Goal: Task Accomplishment & Management: Complete application form

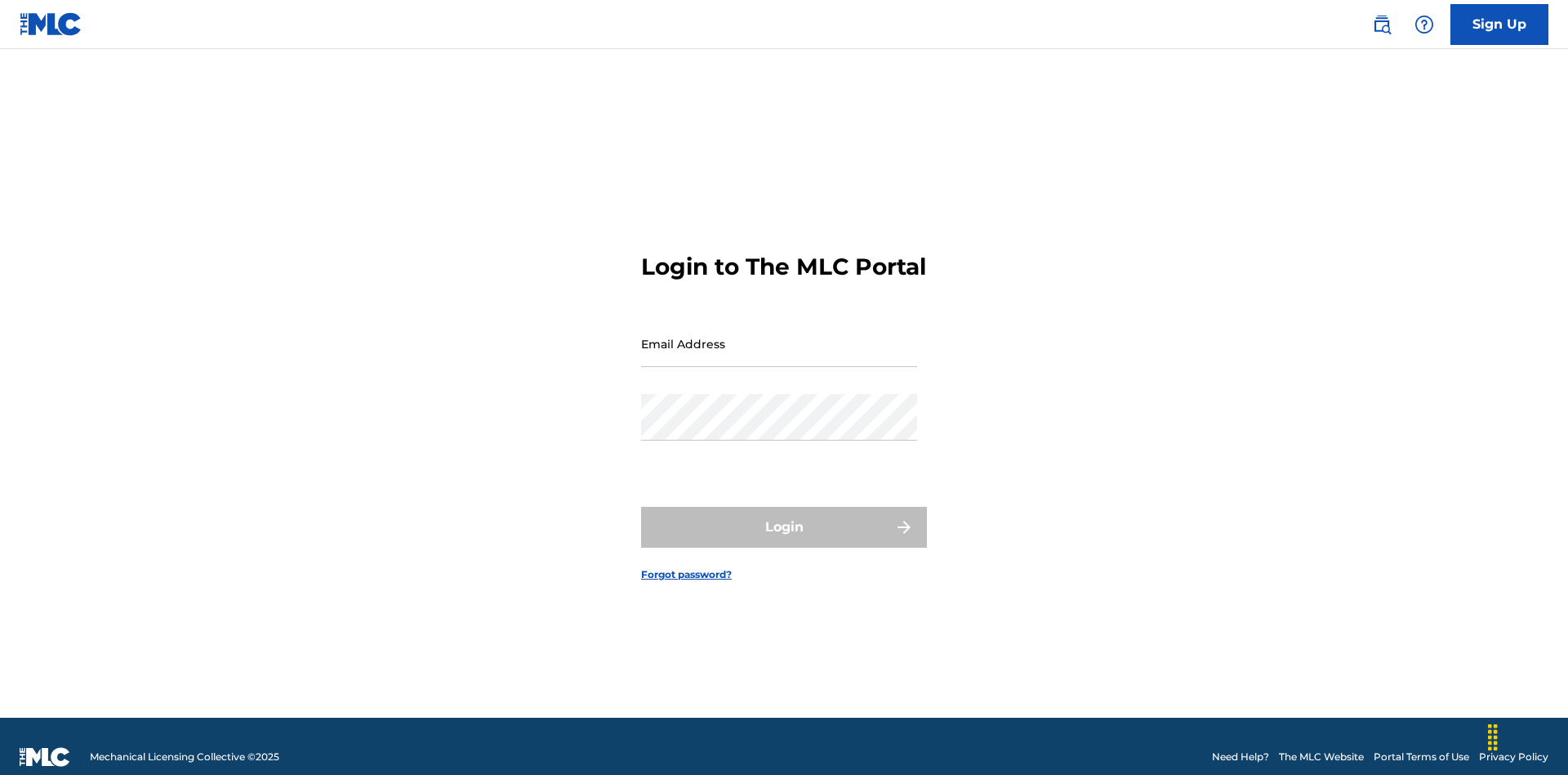
scroll to position [21, 0]
click at [780, 336] on input "Email Address" at bounding box center [780, 343] width 276 height 47
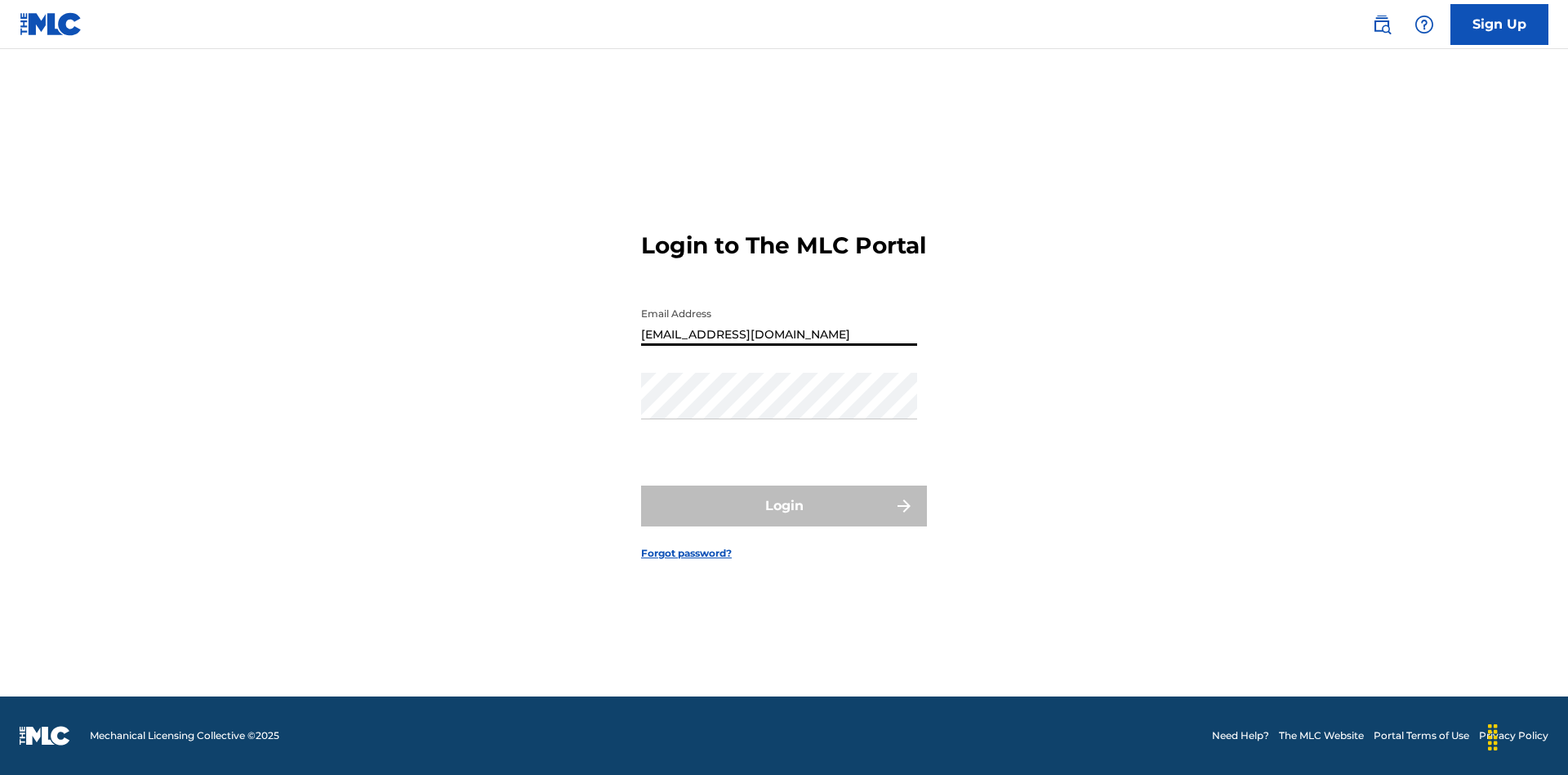
type input "Duke.McTesterson@gmail.com"
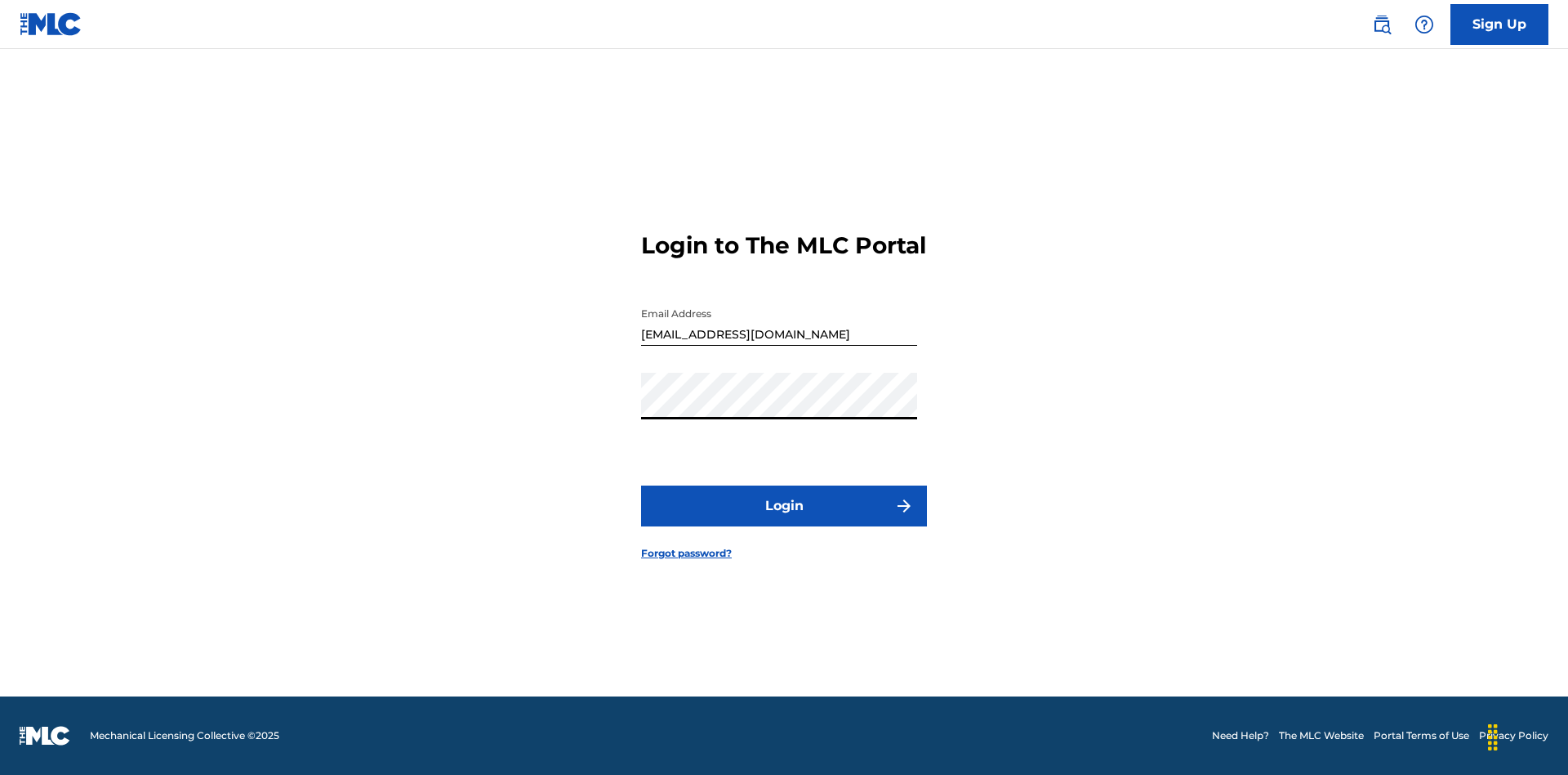
click at [784, 519] on button "Login" at bounding box center [784, 505] width 285 height 41
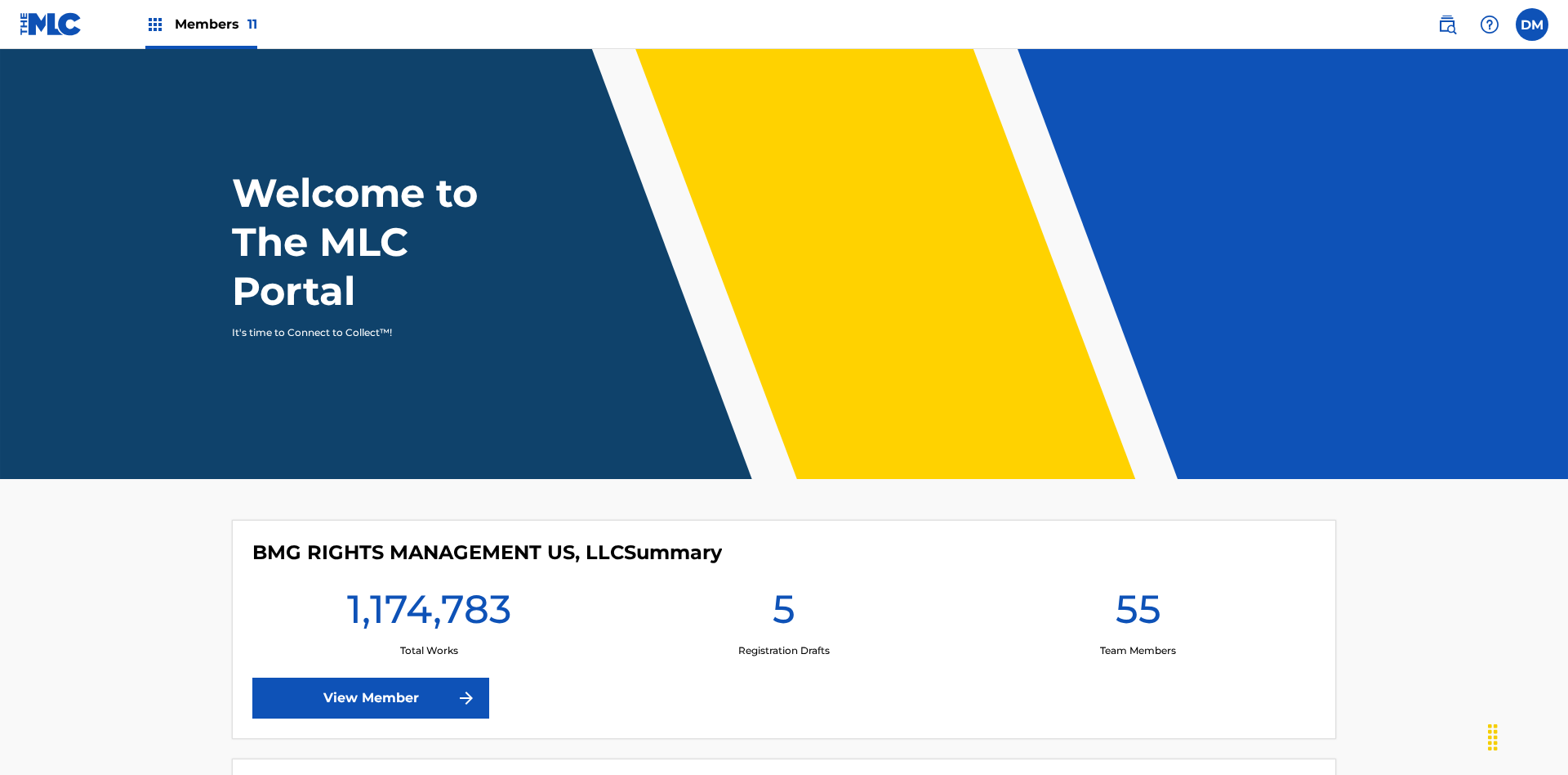
click at [201, 24] on span "Members 11" at bounding box center [216, 24] width 83 height 19
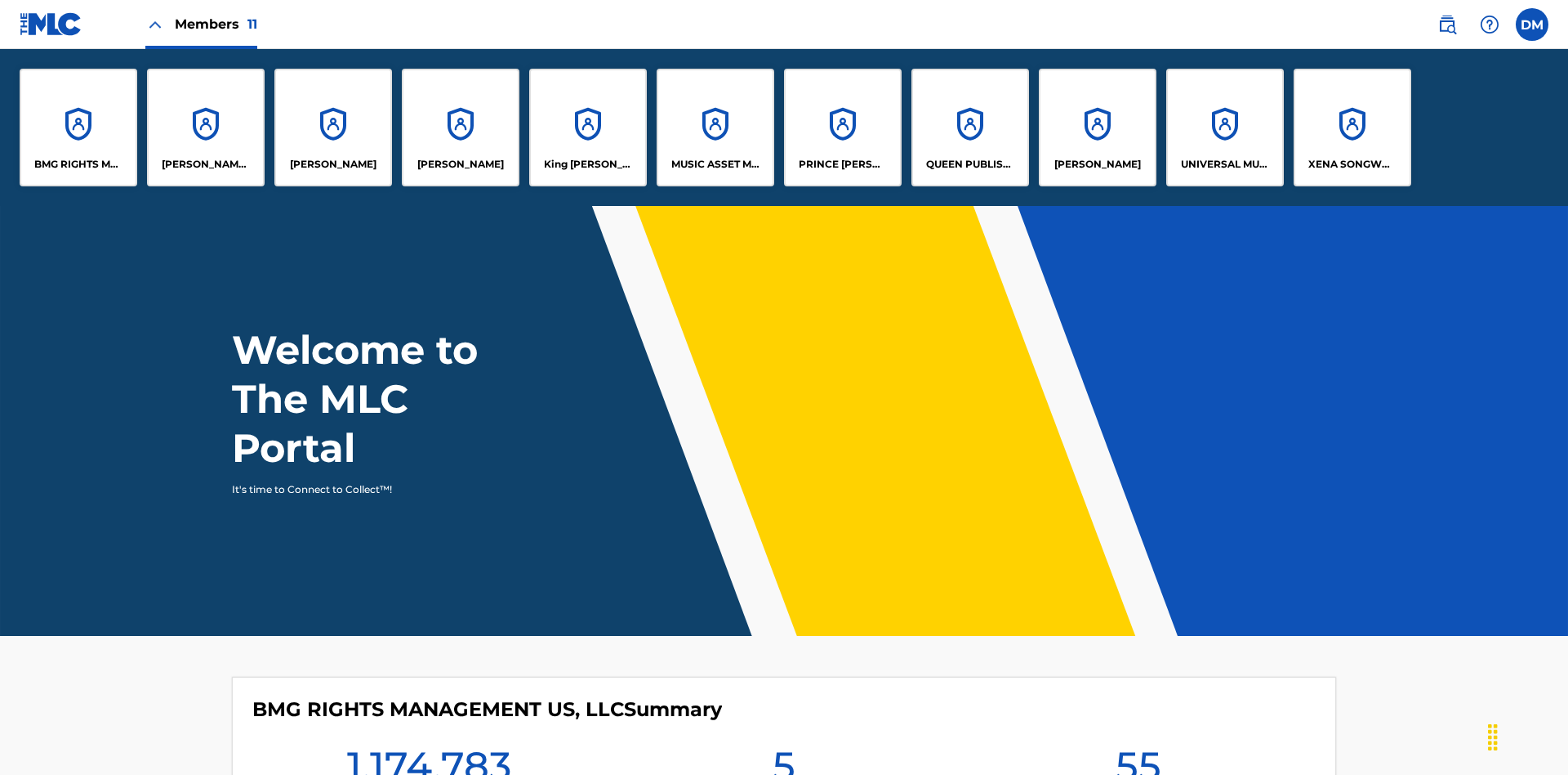
click at [1224, 164] on p "UNIVERSAL MUSIC PUB GROUP" at bounding box center [1226, 164] width 89 height 15
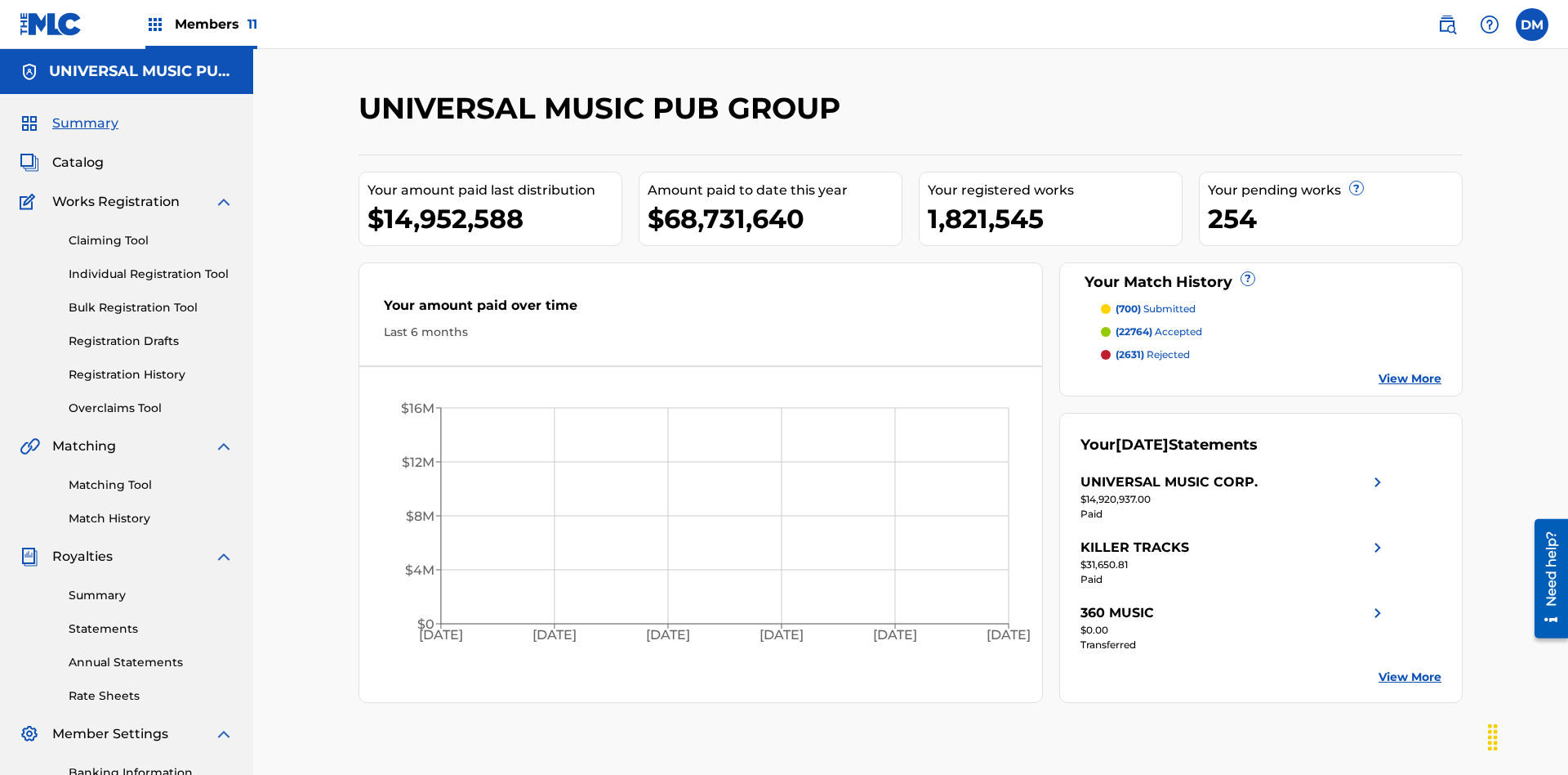
click at [151, 266] on link "Individual Registration Tool" at bounding box center [151, 274] width 165 height 17
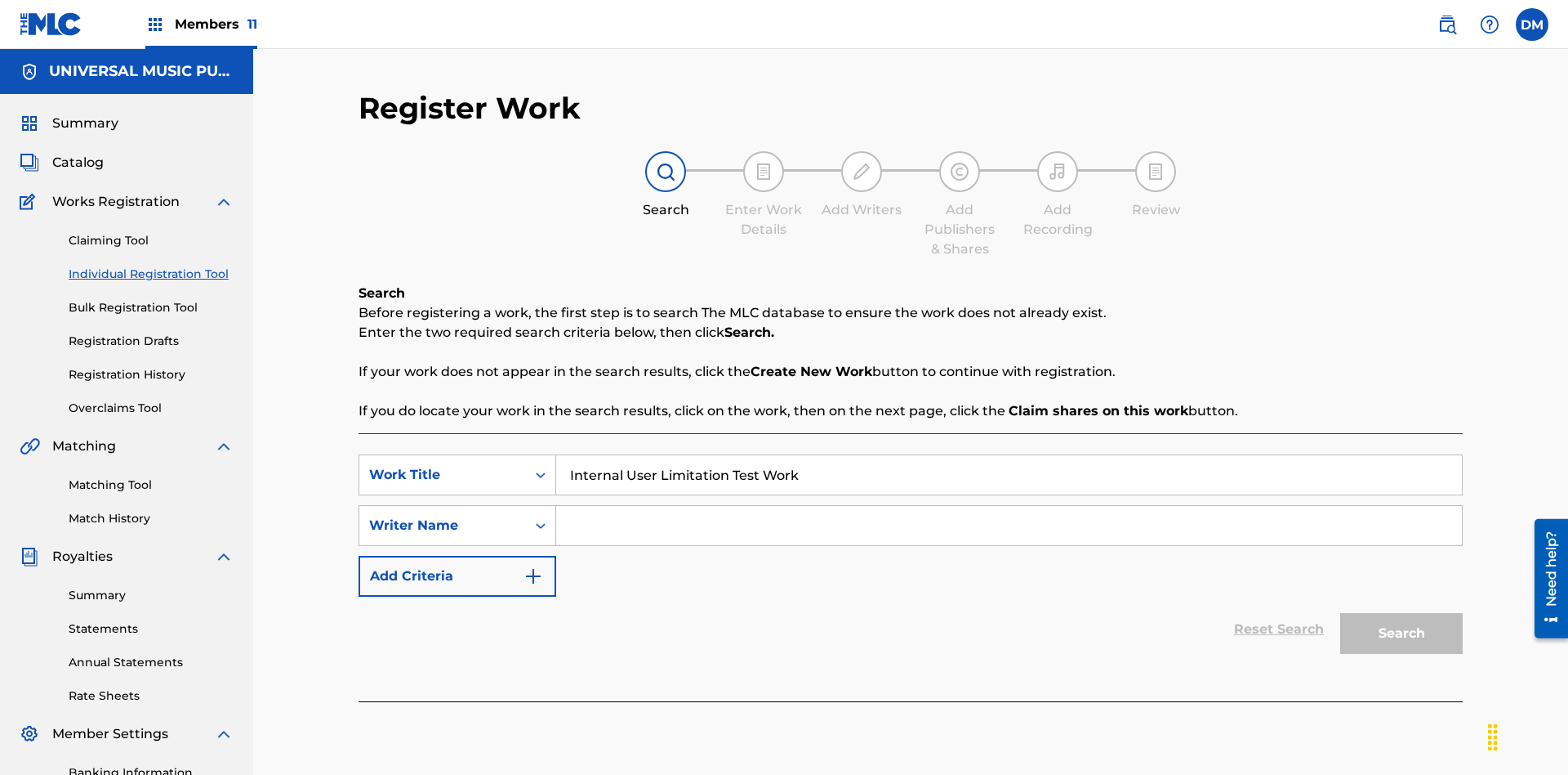
type input "Internal User Limitation Test Work"
click at [1008, 505] on input "Search Form" at bounding box center [1008, 524] width 906 height 39
type input "Test"
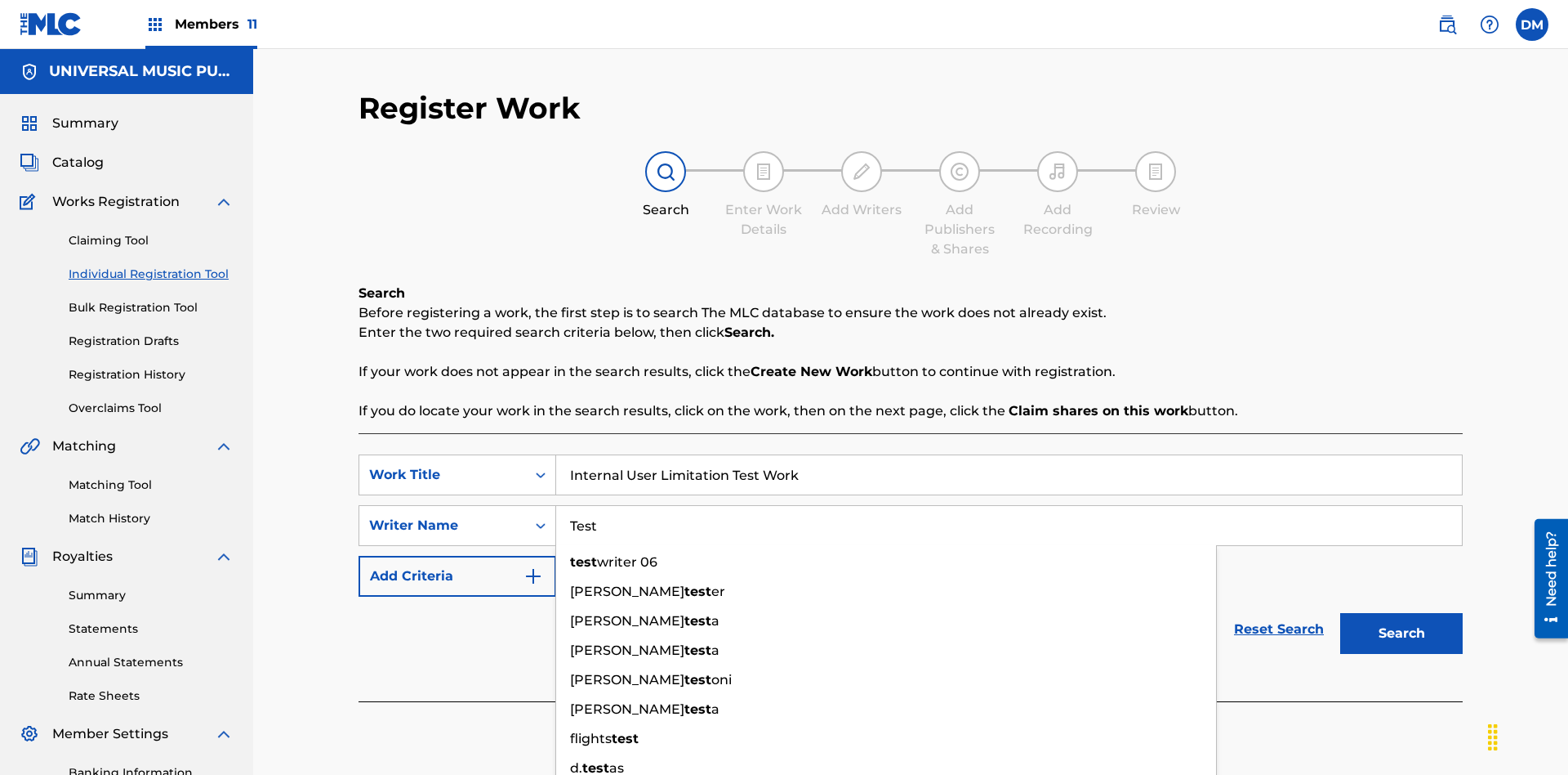
click at [1401, 613] on button "Search" at bounding box center [1401, 633] width 122 height 41
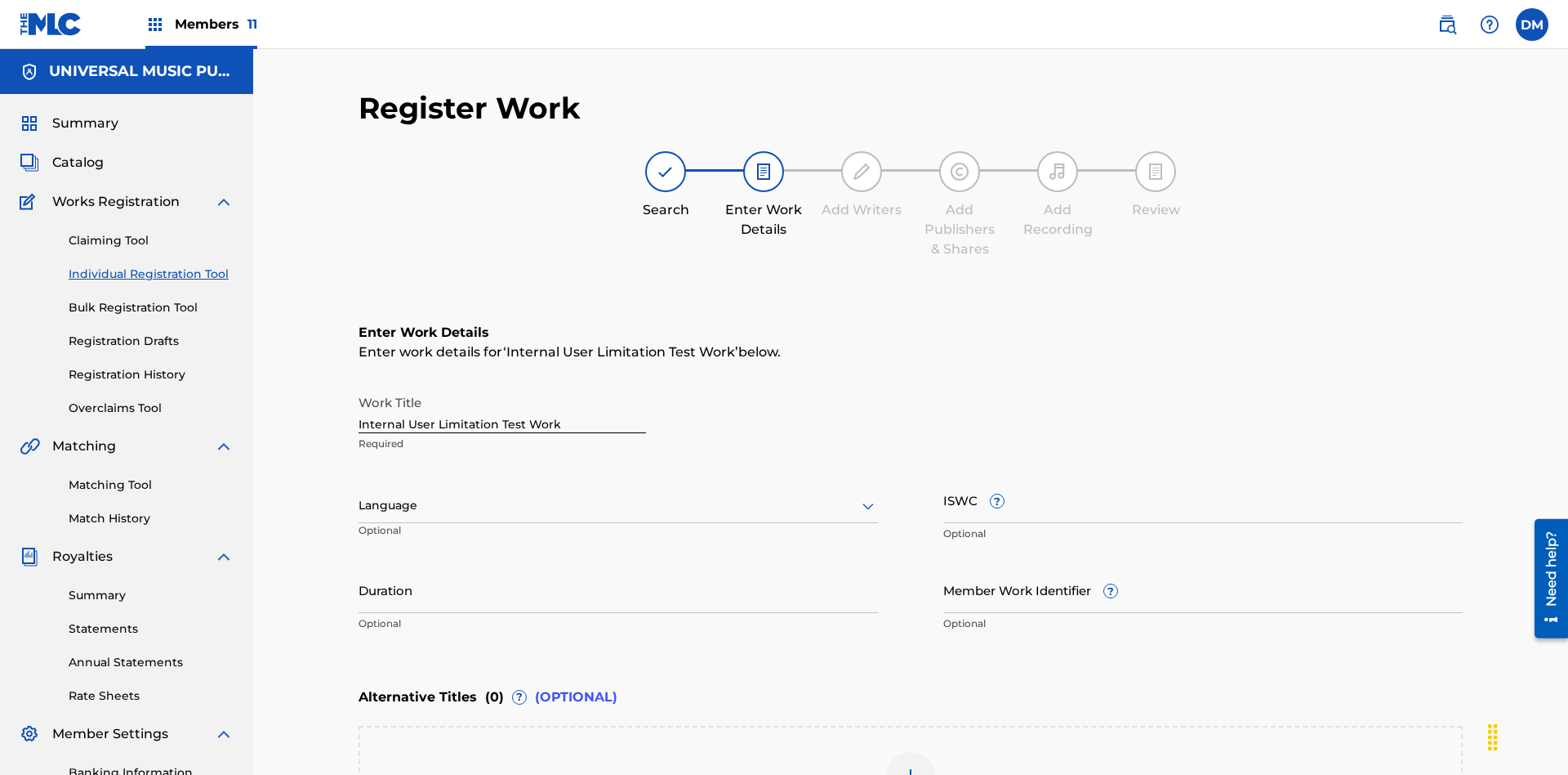
click at [502, 387] on input "Internal User Limitation Test Work" at bounding box center [502, 410] width 287 height 47
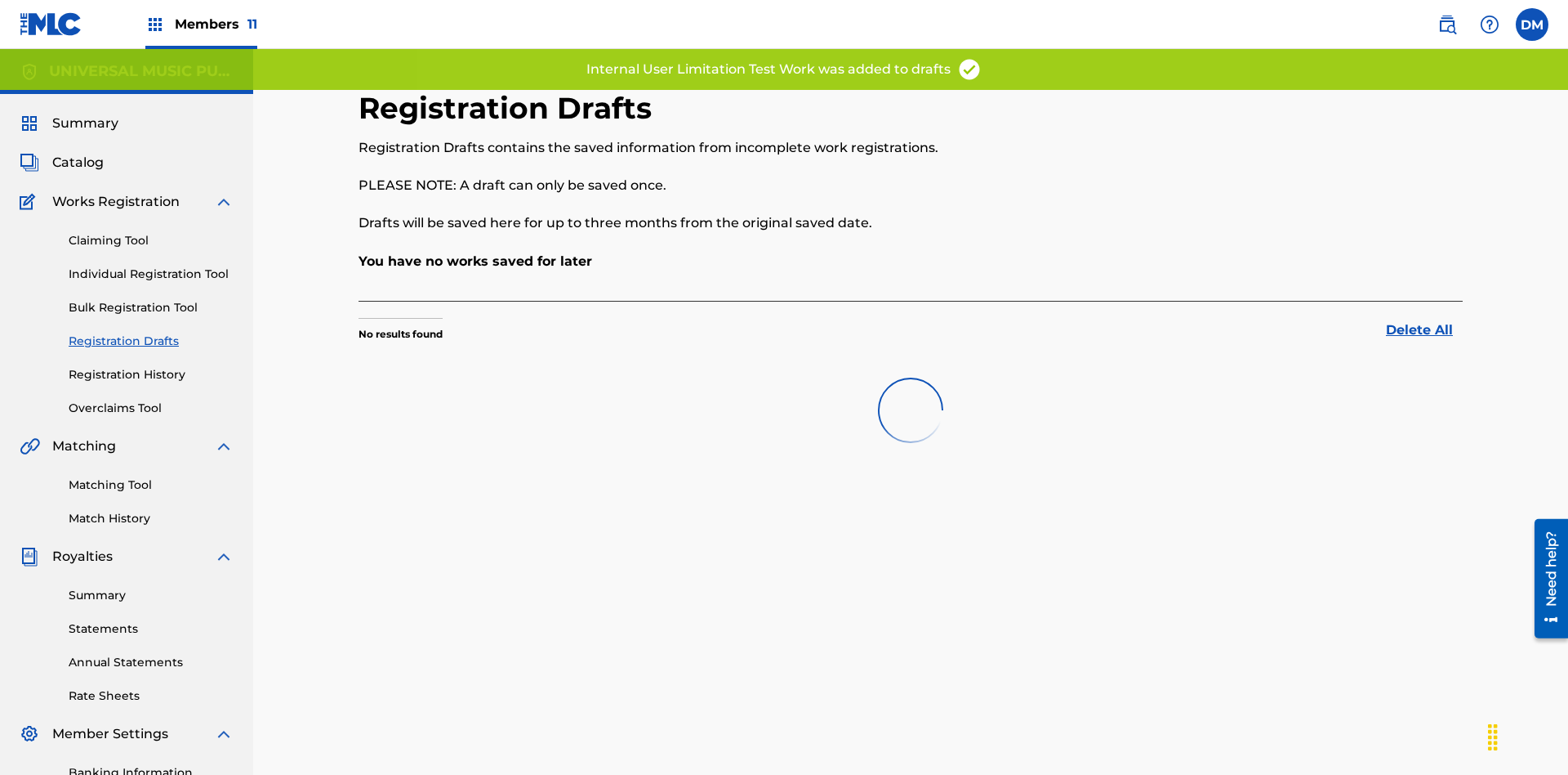
click at [1532, 24] on label at bounding box center [1531, 24] width 33 height 33
click at [1532, 25] on input "DM Duke McTesterson duke.mctesterson@gmail.com Profile Log out" at bounding box center [1532, 25] width 0 height 0
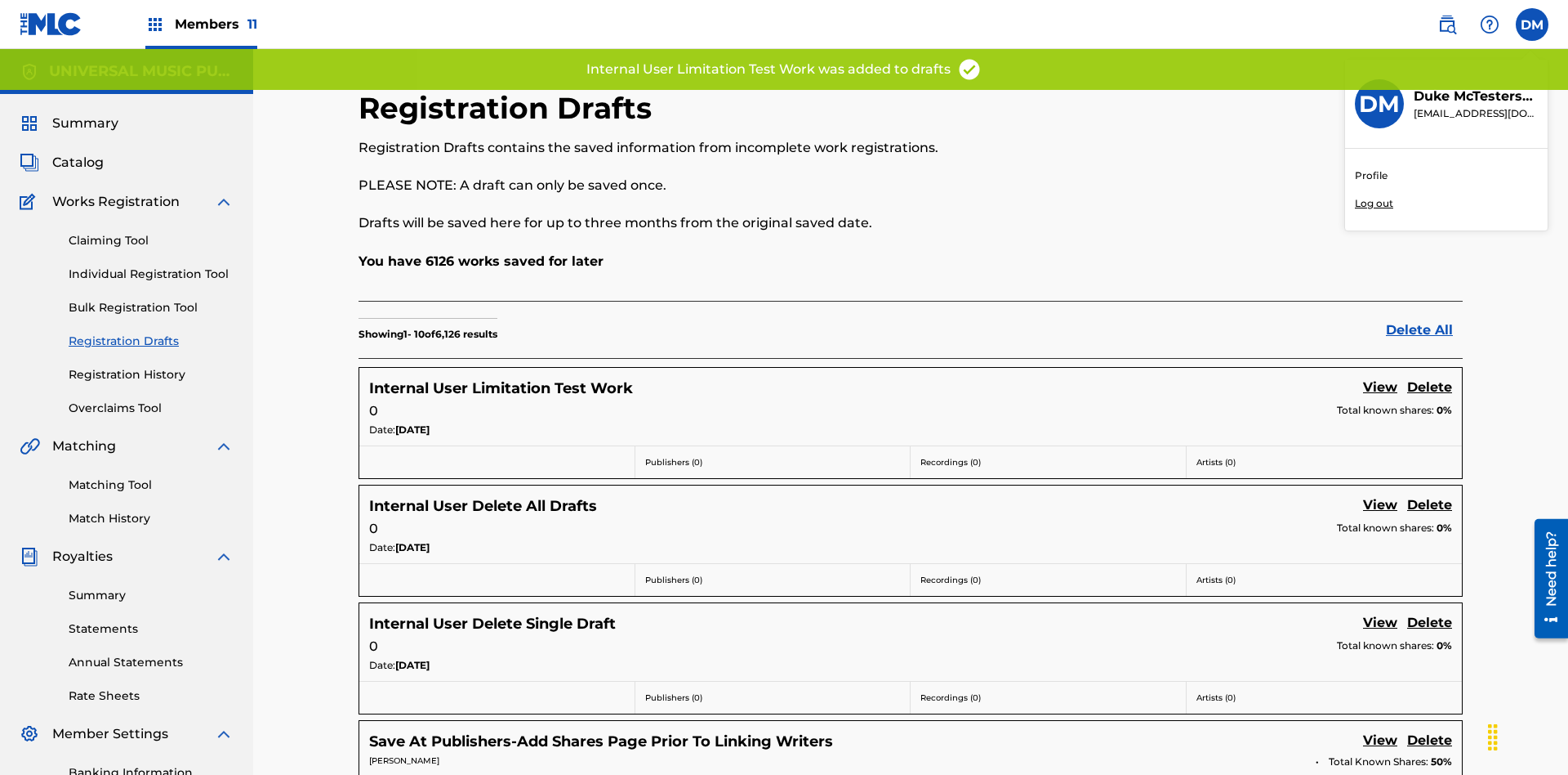
click at [1374, 204] on p "Log out" at bounding box center [1374, 203] width 39 height 15
click at [1532, 25] on input "DM Duke McTesterson duke.mctesterson@gmail.com Profile Log out" at bounding box center [1532, 25] width 0 height 0
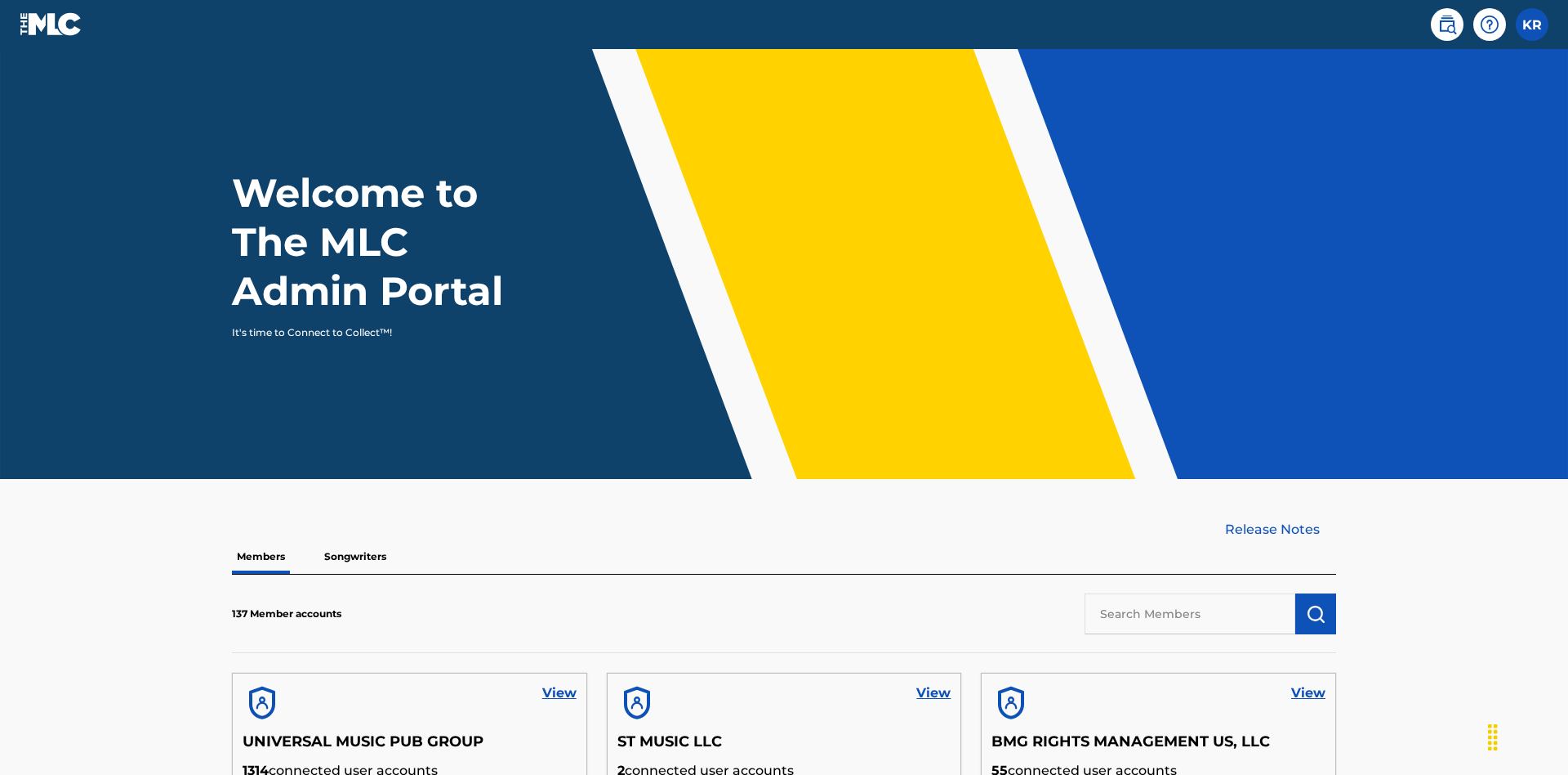
click at [1190, 593] on input "text" at bounding box center [1190, 613] width 211 height 41
type input "UNIVERSAL MUSIC PUB GROUP"
click at [1315, 604] on img "submit" at bounding box center [1315, 614] width 20 height 20
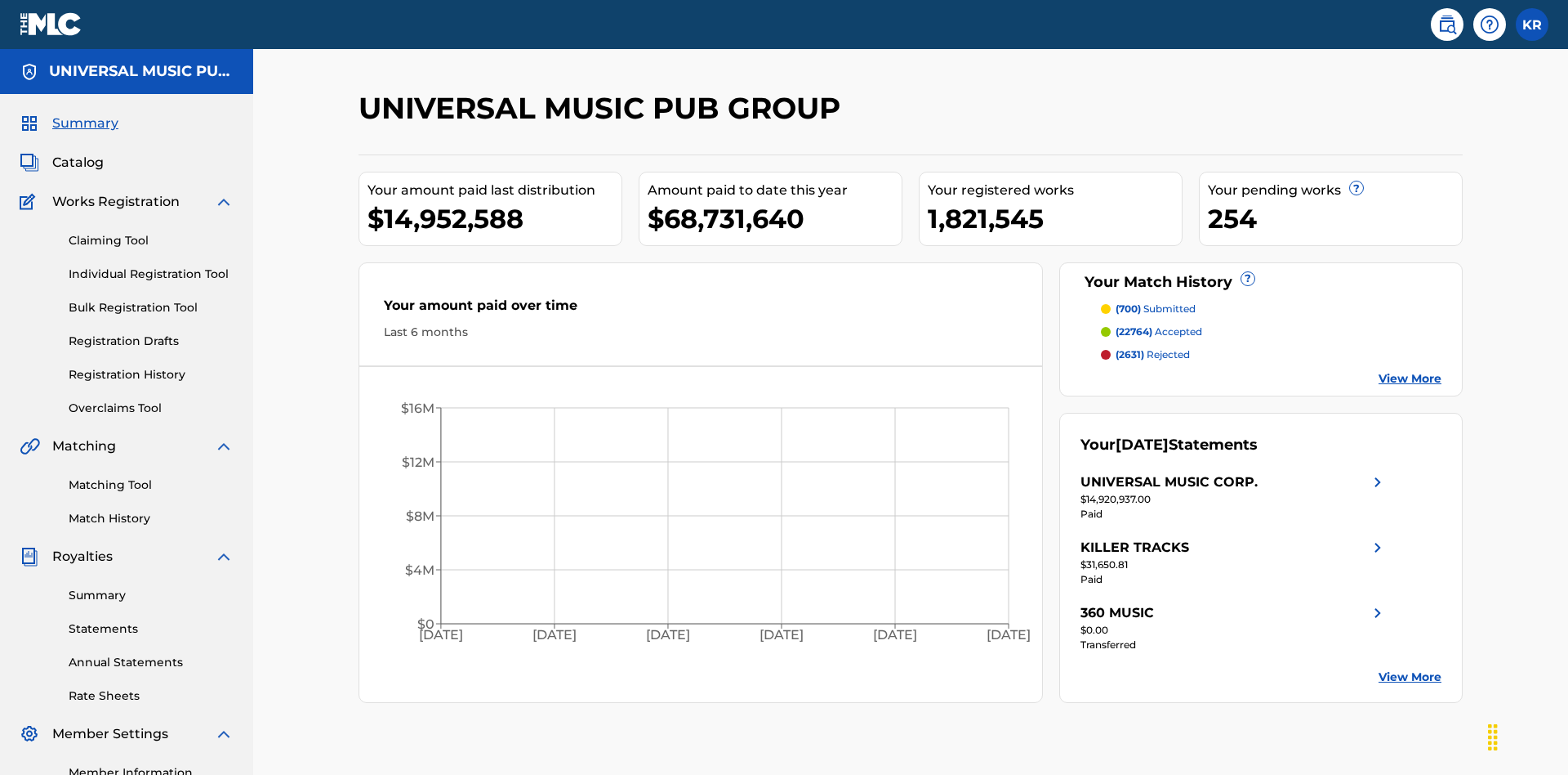
click at [151, 332] on link "Registration Drafts" at bounding box center [151, 340] width 165 height 17
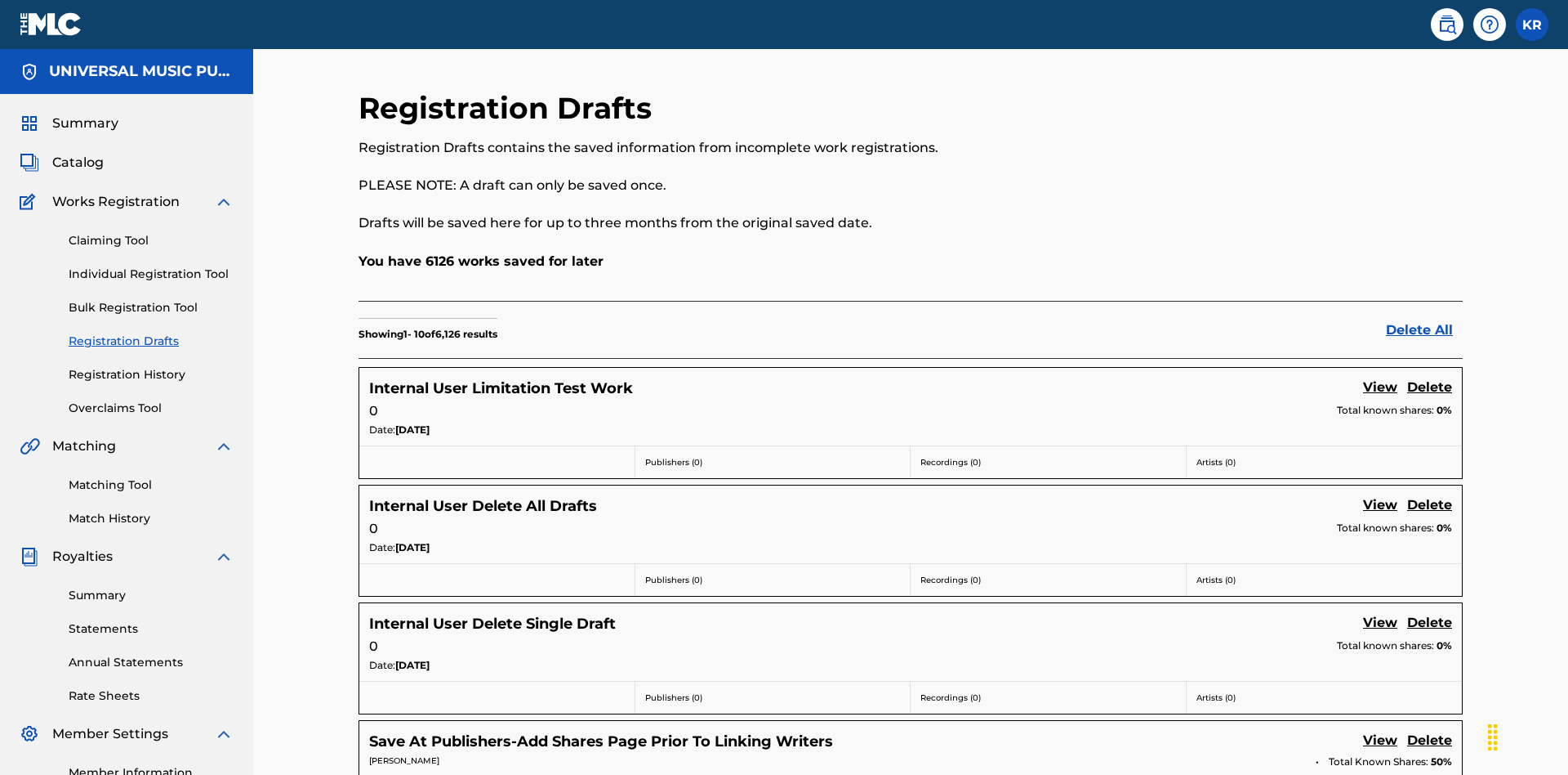
click at [1380, 377] on link "View" at bounding box center [1380, 388] width 34 height 22
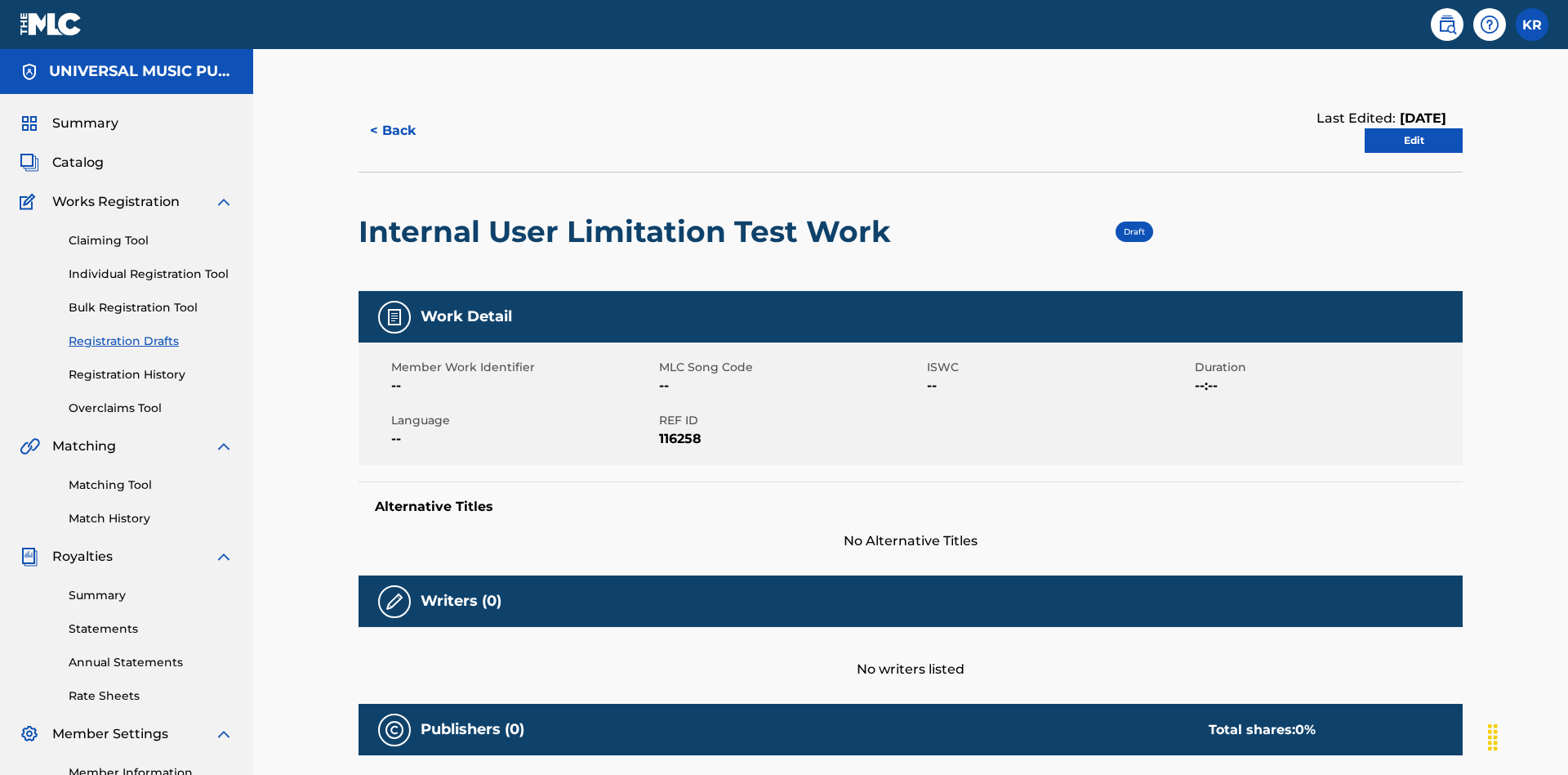
click at [1414, 128] on link "Edit" at bounding box center [1413, 140] width 98 height 25
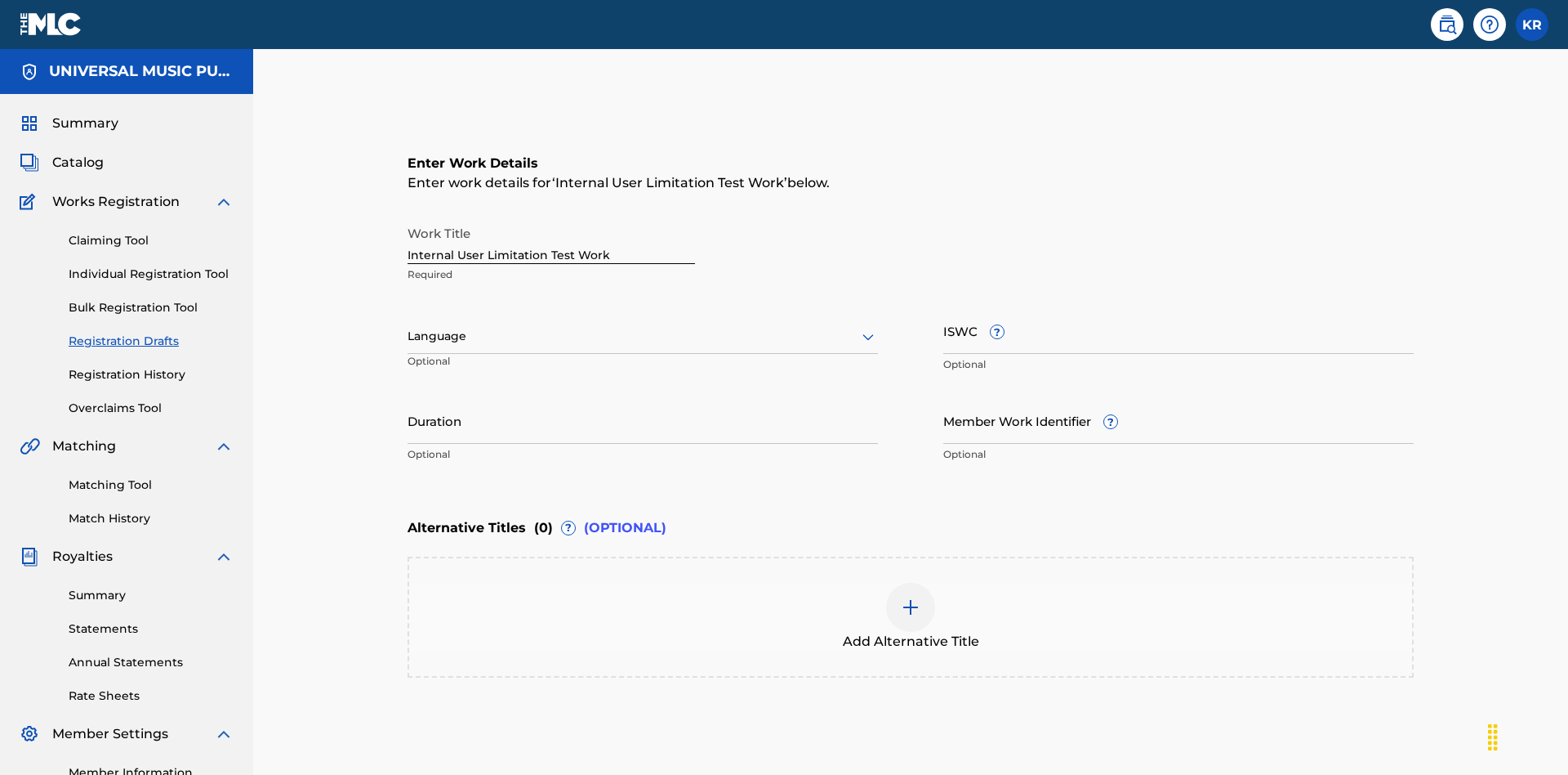
click at [408, 397] on input "Duration" at bounding box center [642, 420] width 470 height 47
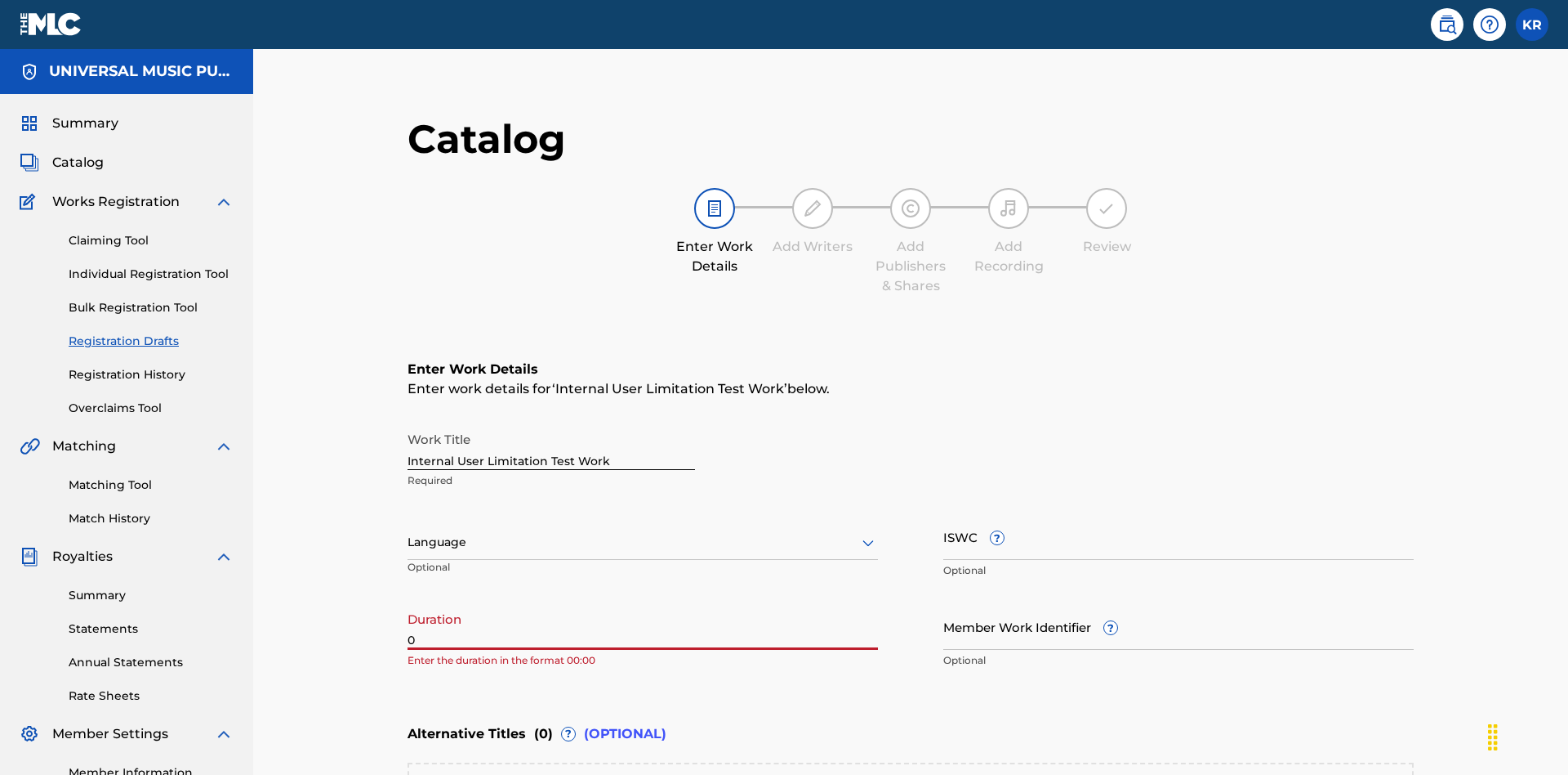
click at [408, 603] on input "0" at bounding box center [642, 626] width 470 height 47
type input "00:00"
click at [858, 533] on icon at bounding box center [868, 543] width 20 height 20
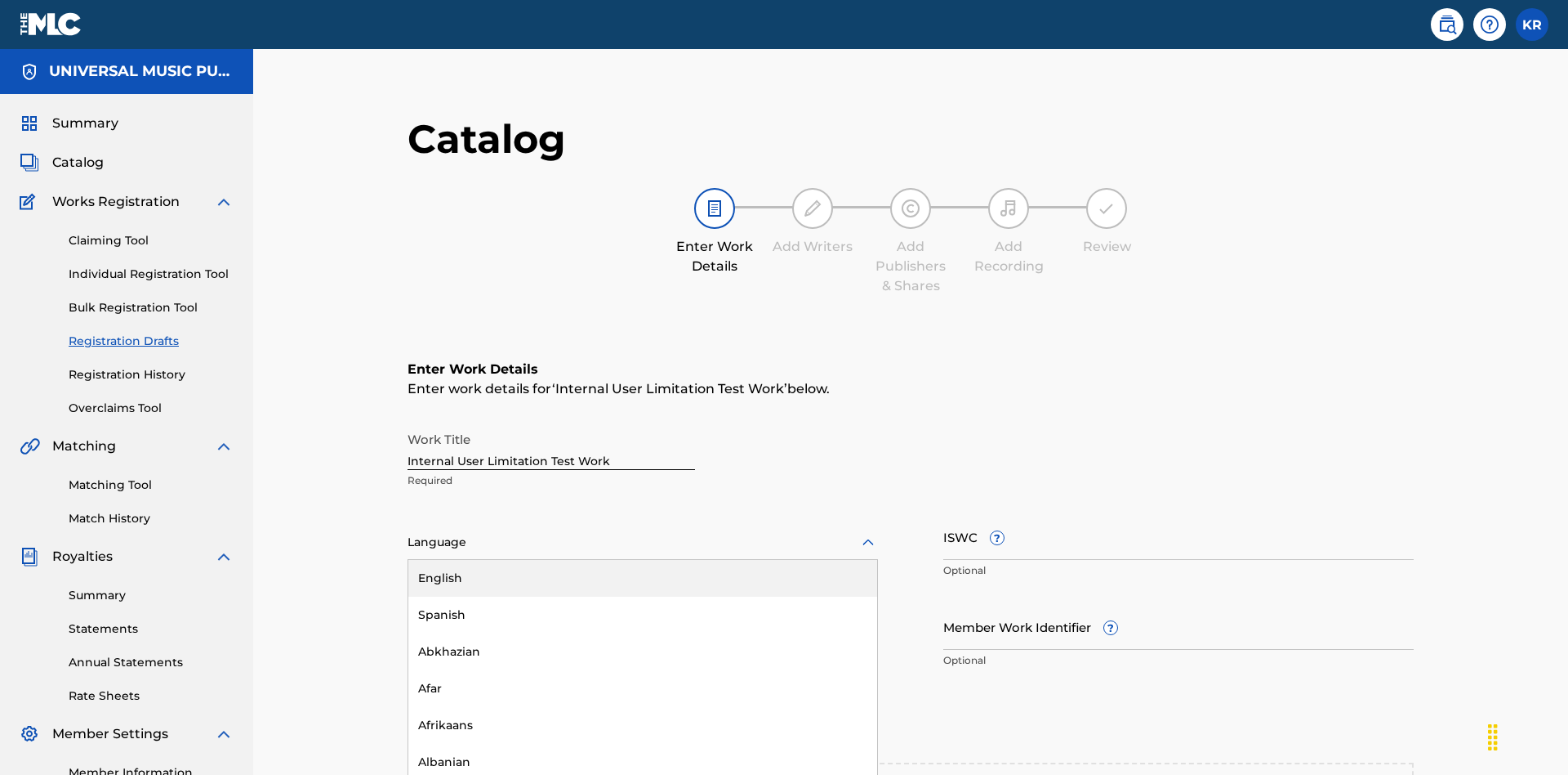
scroll to position [309, 408]
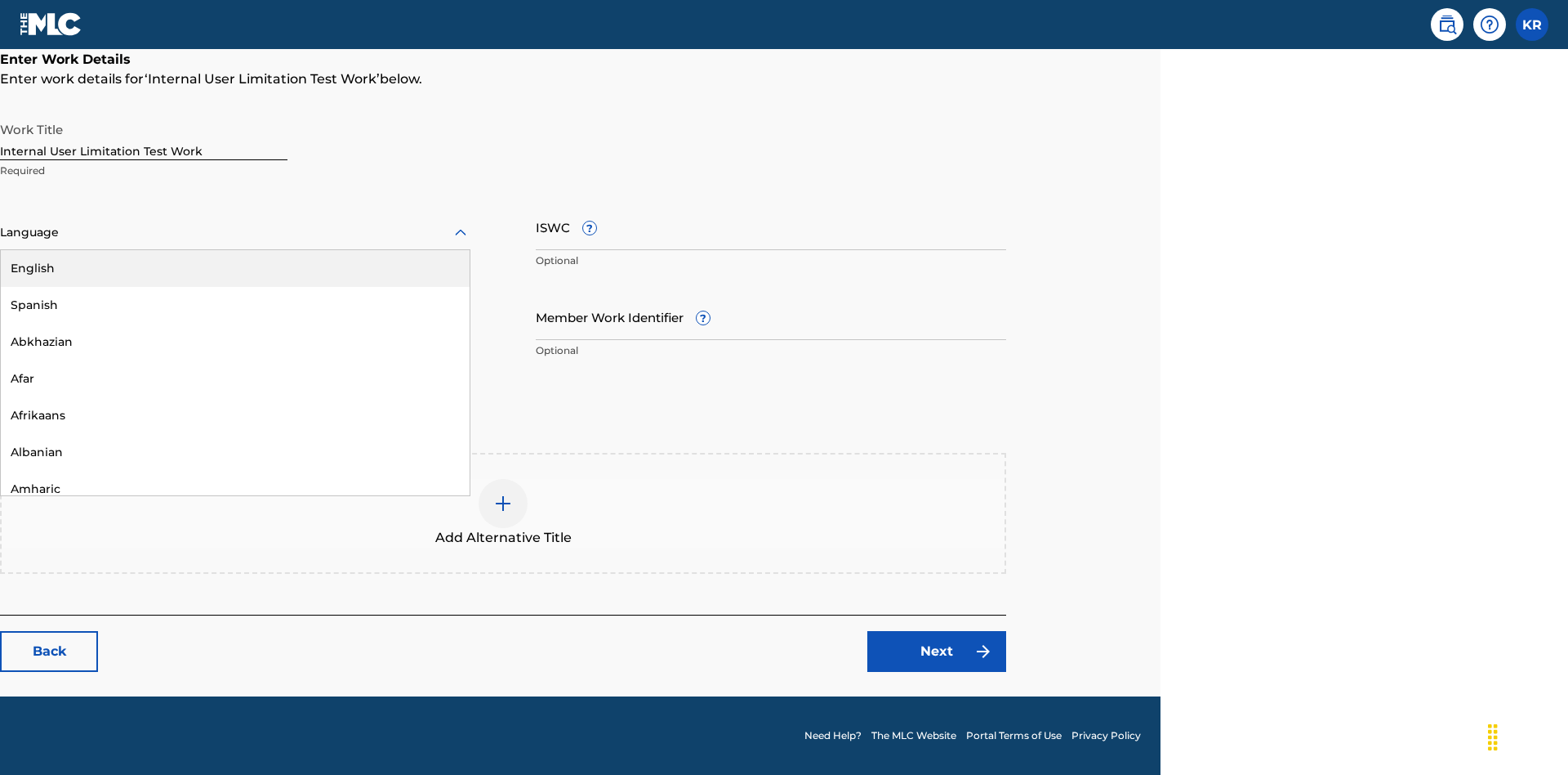
click at [236, 304] on div "Spanish" at bounding box center [235, 304] width 468 height 37
click at [771, 316] on input "Member Work Identifier ?" at bounding box center [771, 316] width 470 height 47
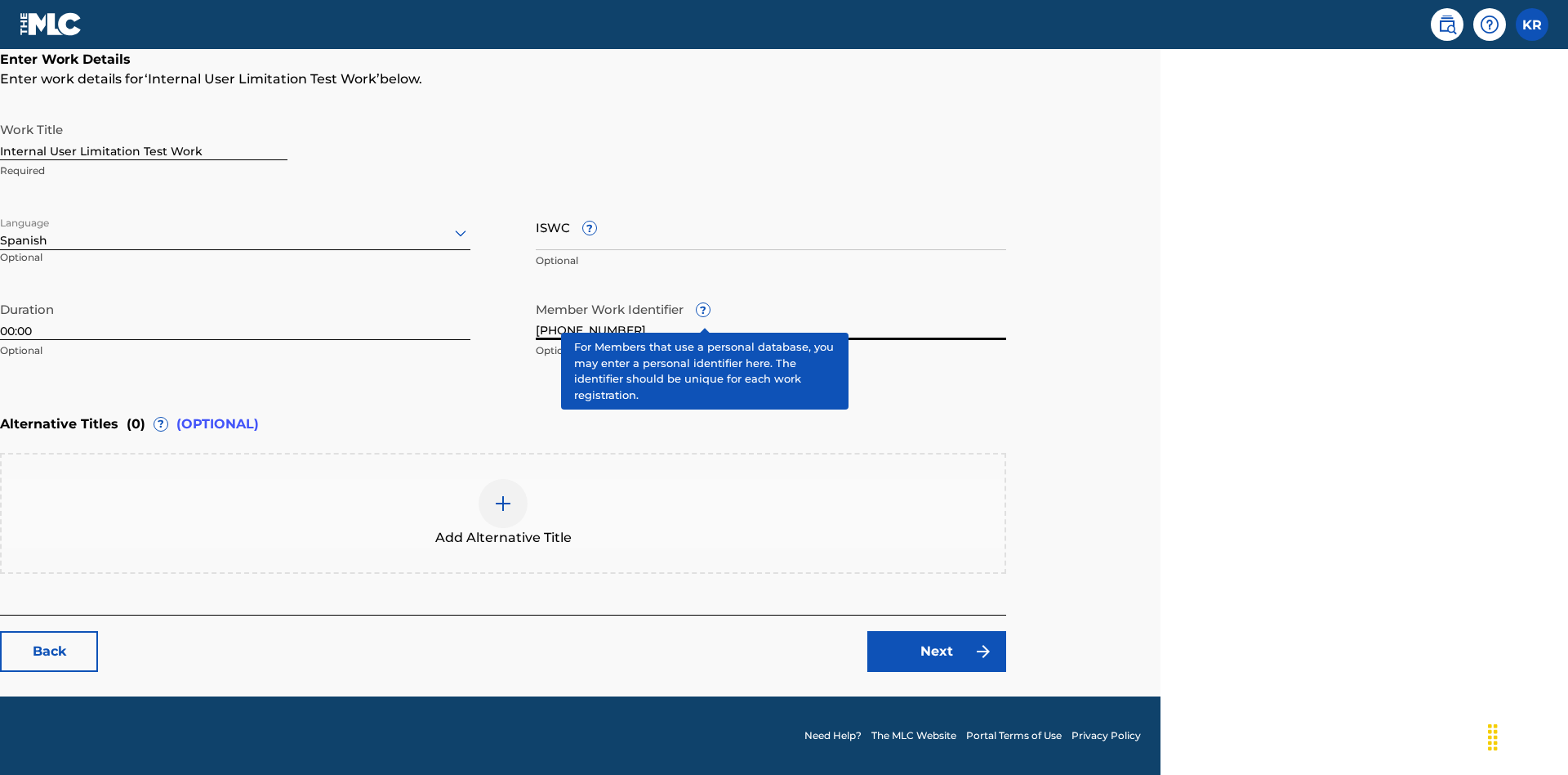
type input "2025.08.11.04"
click at [771, 227] on input "ISWC ?" at bounding box center [771, 227] width 470 height 47
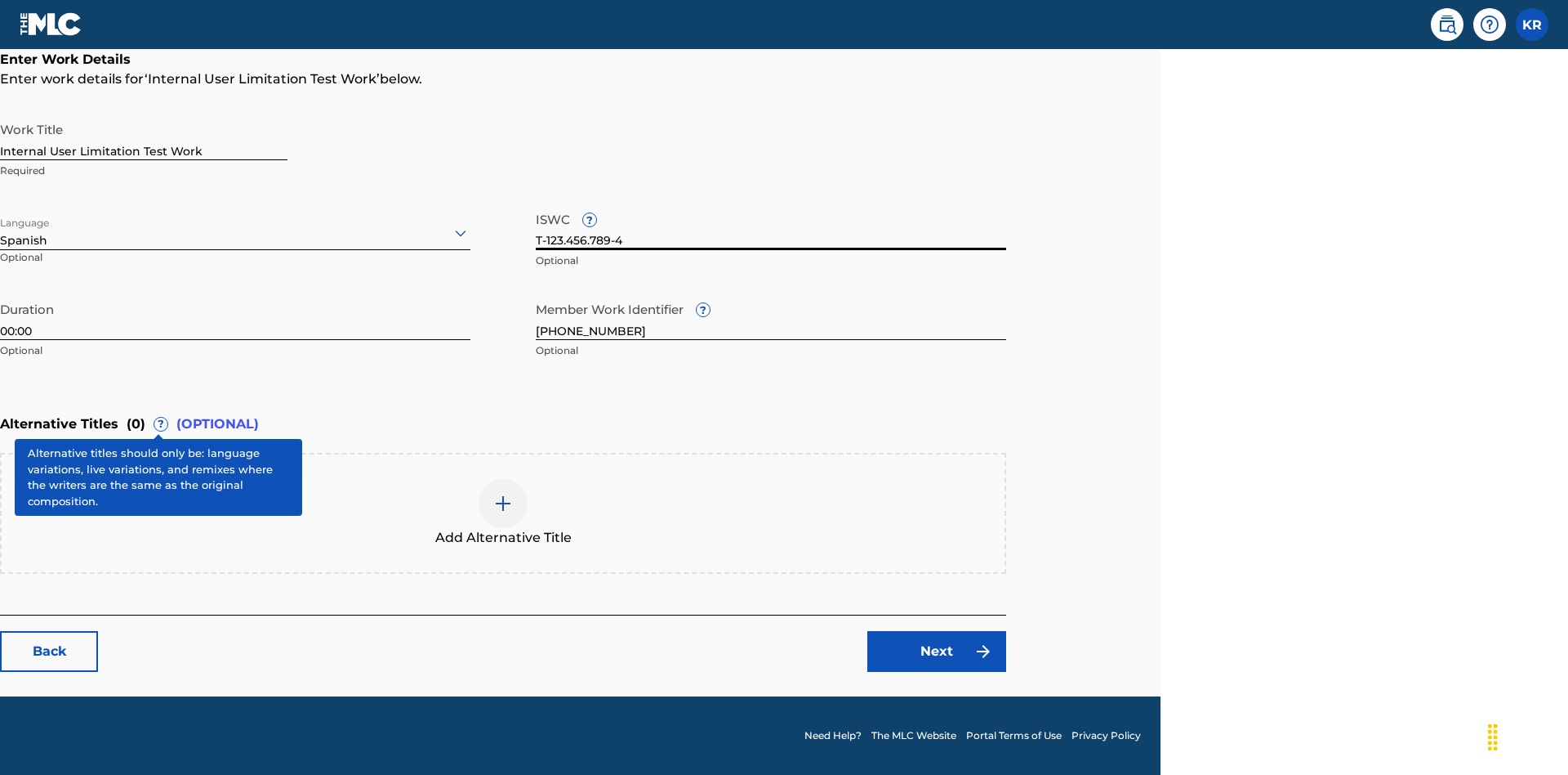
type input "T-123.456.789-4"
click at [503, 512] on img at bounding box center [503, 503] width 20 height 20
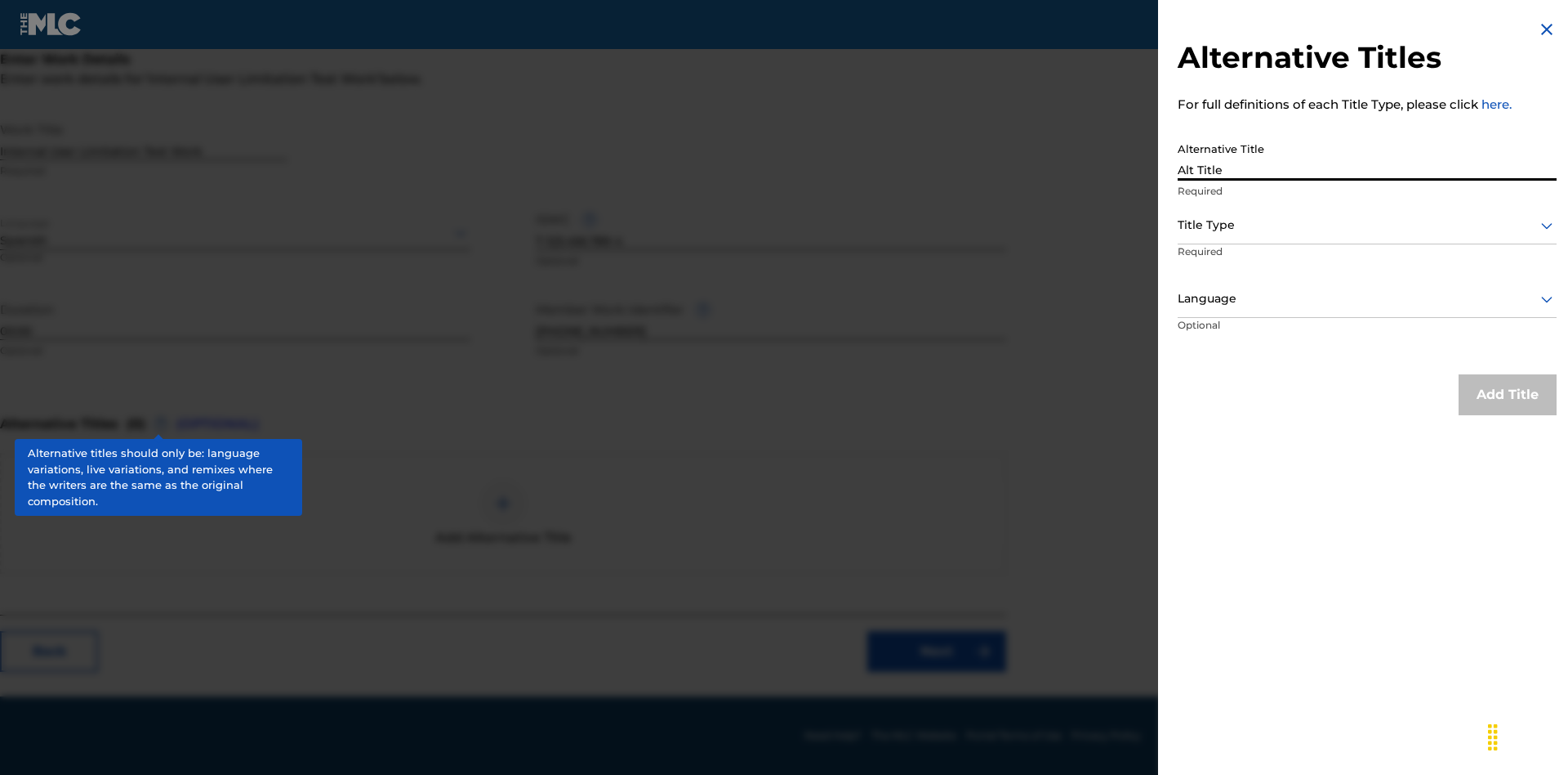
type input "Alt Title"
click at [1367, 225] on div at bounding box center [1366, 225] width 379 height 21
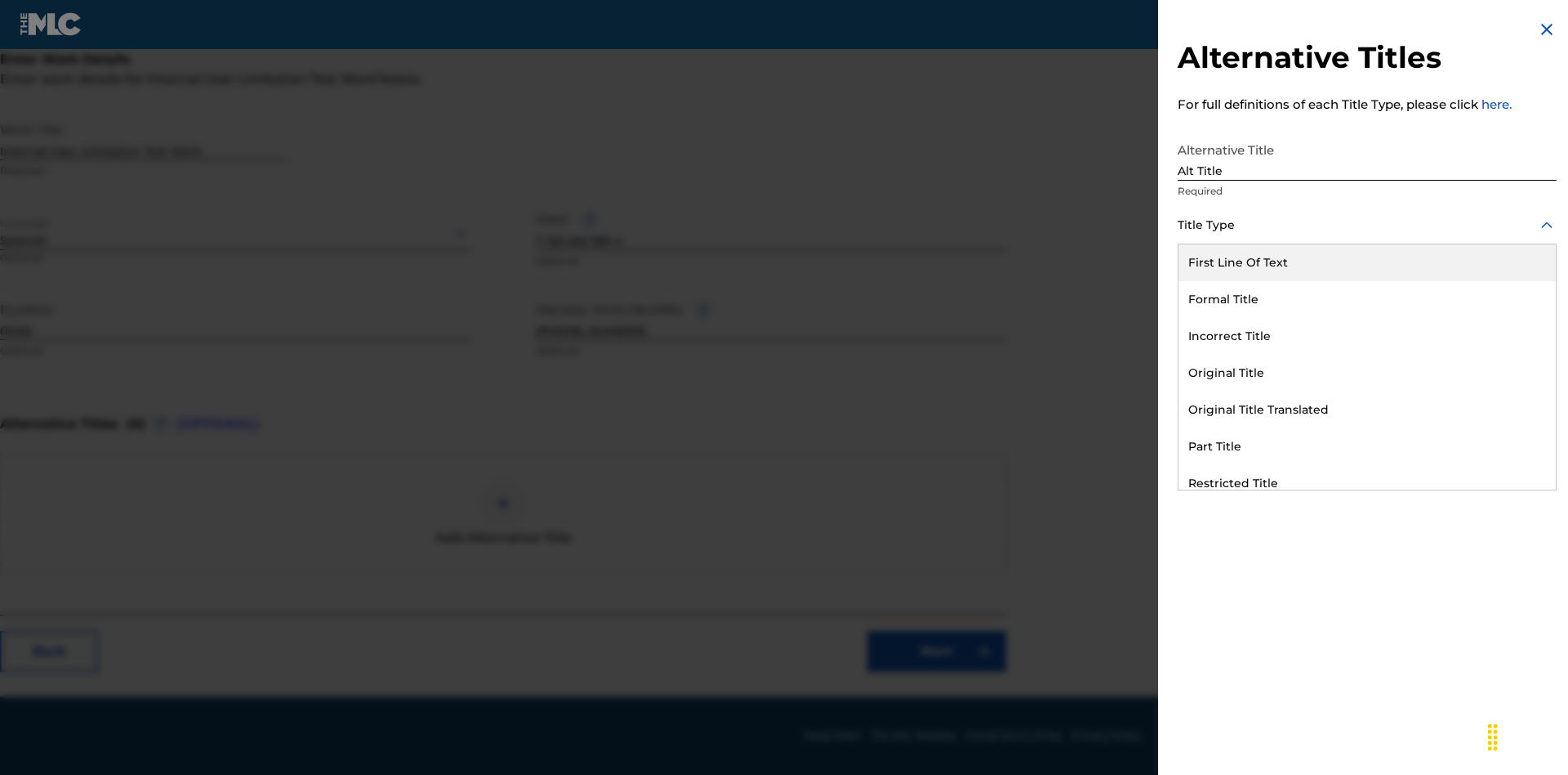
click at [1367, 373] on div "Original Title" at bounding box center [1366, 372] width 377 height 37
click at [1367, 298] on div at bounding box center [1366, 298] width 379 height 21
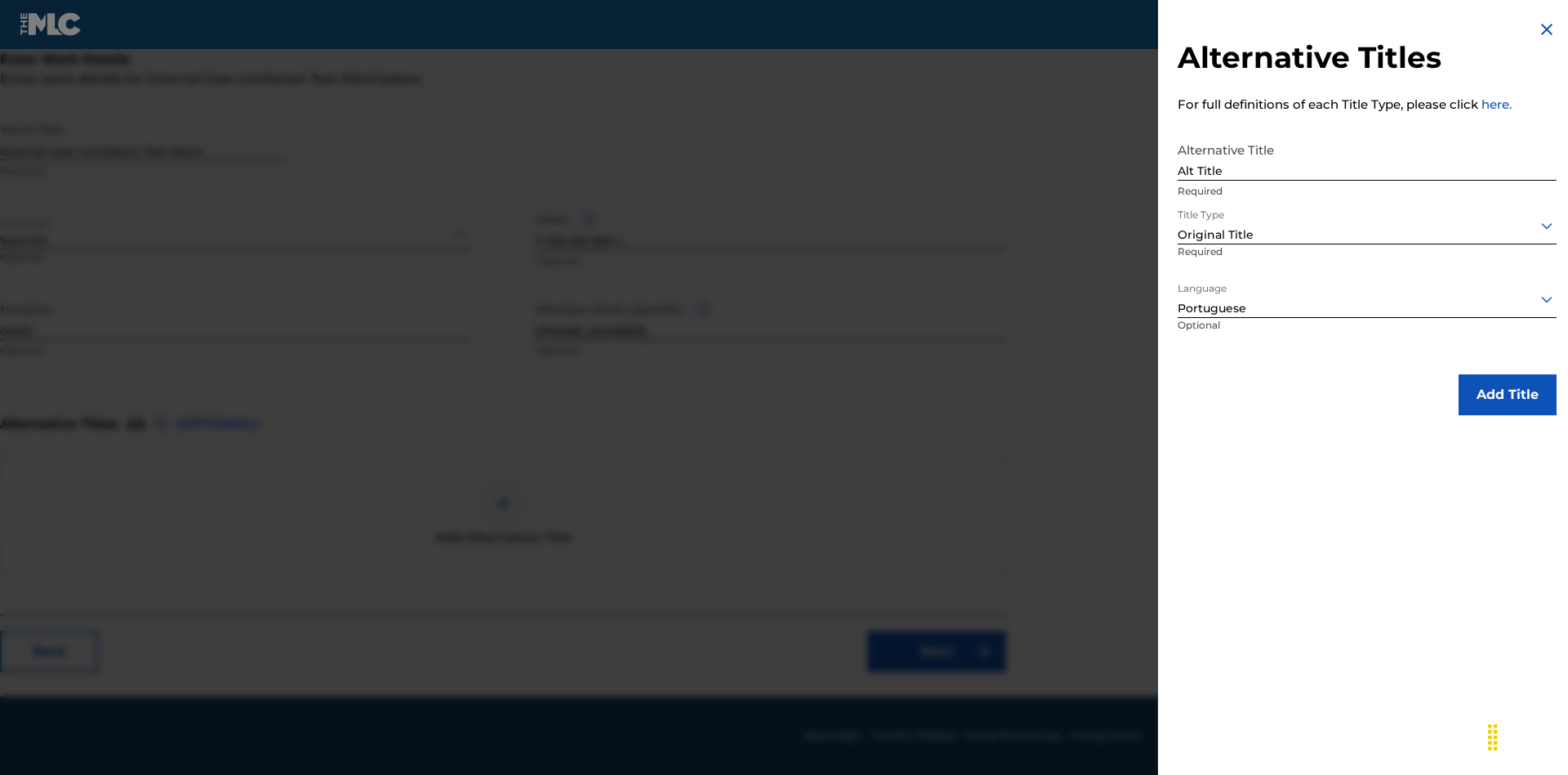
click at [1507, 394] on button "Add Title" at bounding box center [1507, 394] width 98 height 41
click at [503, 513] on div at bounding box center [502, 502] width 49 height 49
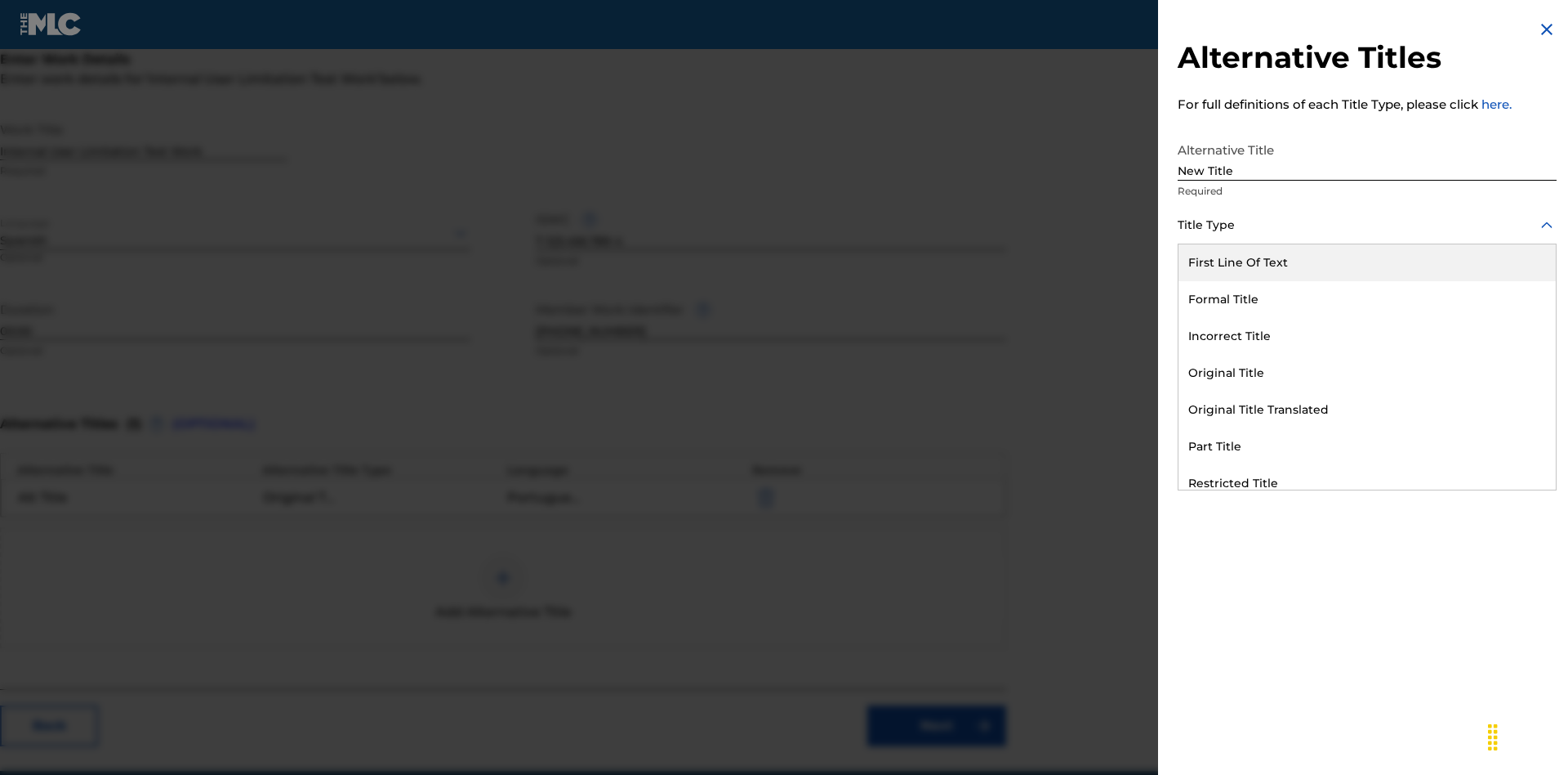
click at [1367, 336] on div "Incorrect Title" at bounding box center [1366, 336] width 377 height 37
click at [1367, 298] on div at bounding box center [1366, 298] width 379 height 21
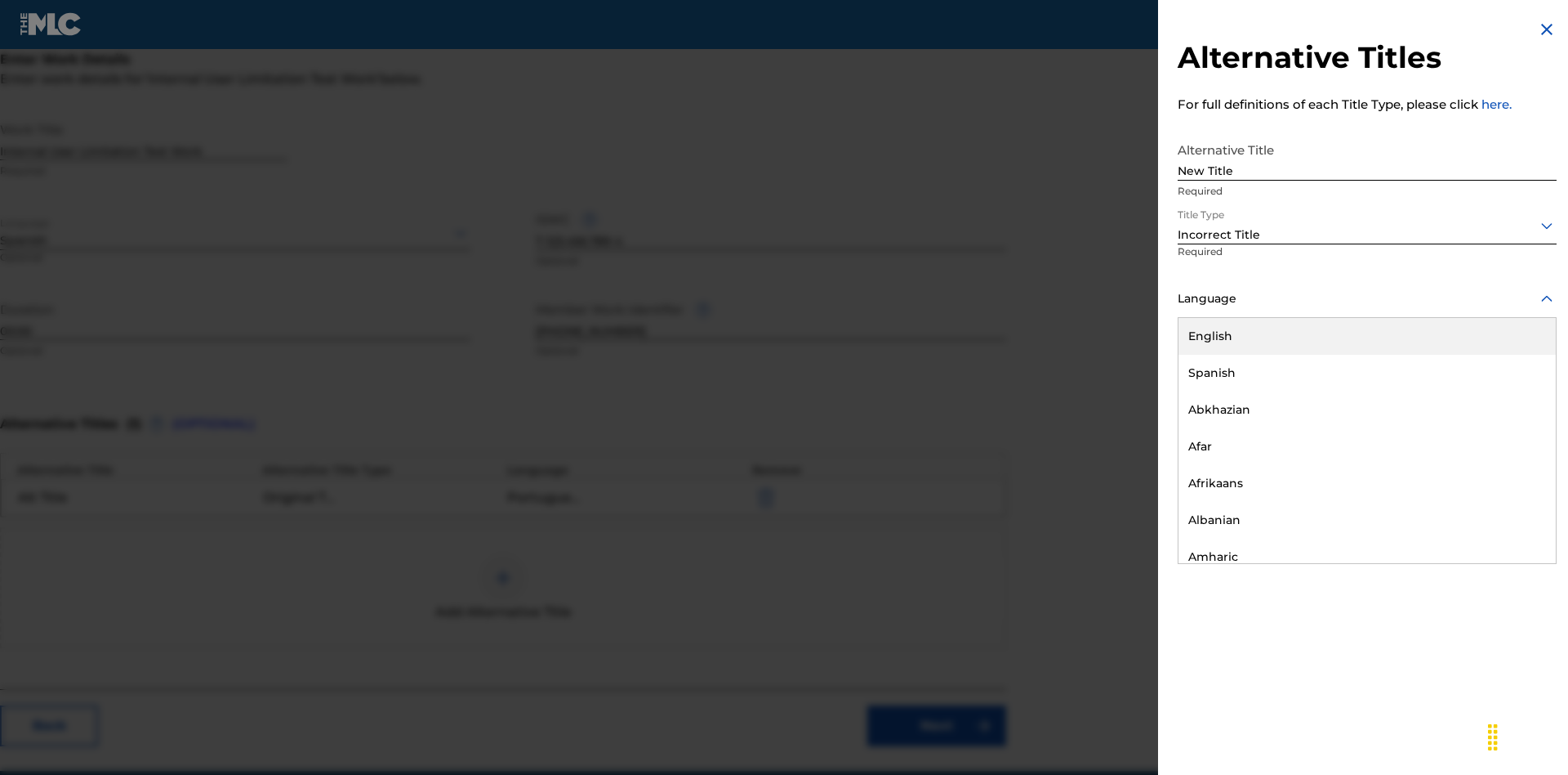
click at [1367, 336] on div "English" at bounding box center [1366, 336] width 377 height 37
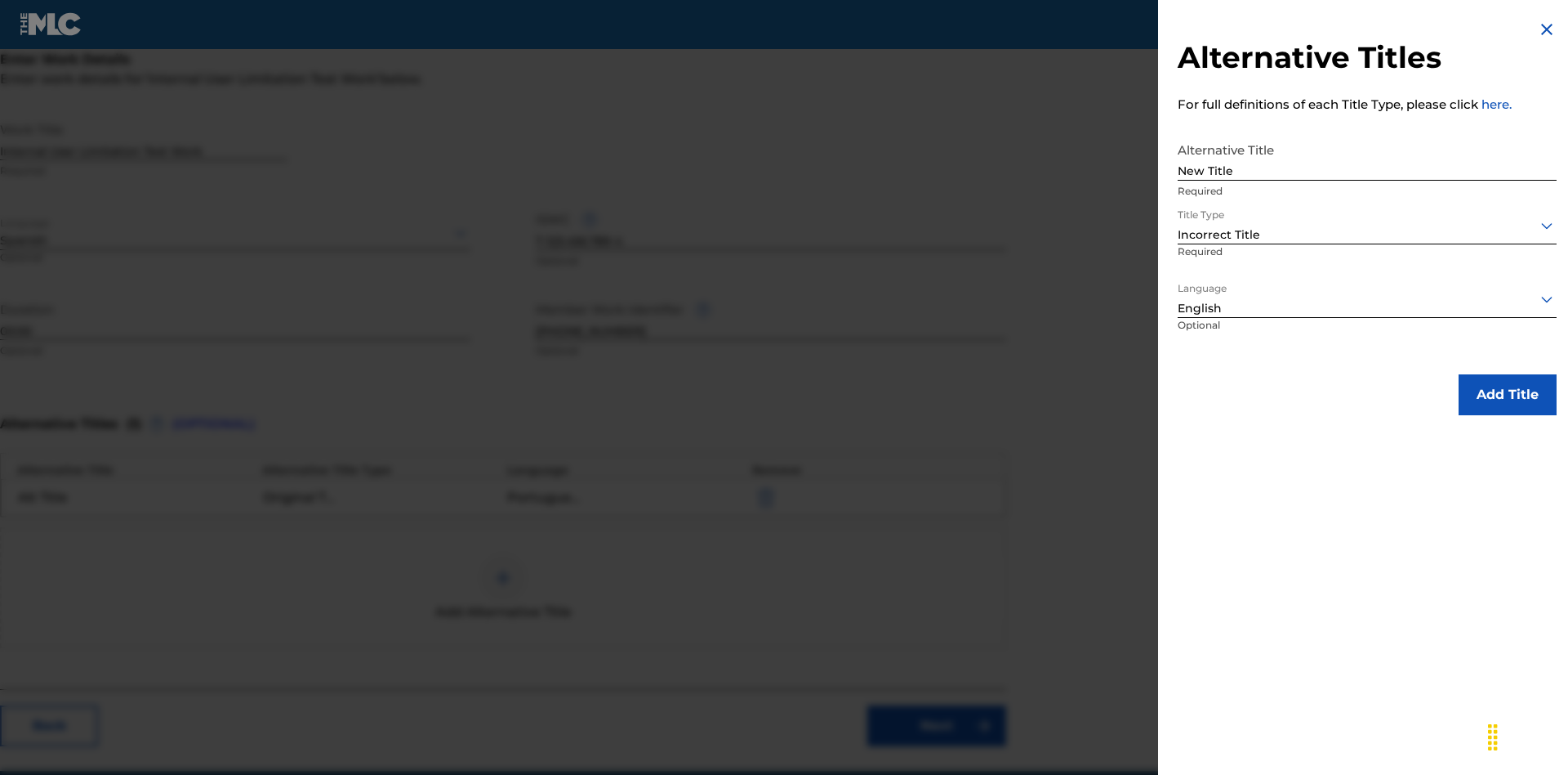
click at [1507, 394] on button "Add Title" at bounding box center [1507, 394] width 98 height 41
click at [503, 553] on div at bounding box center [502, 577] width 49 height 49
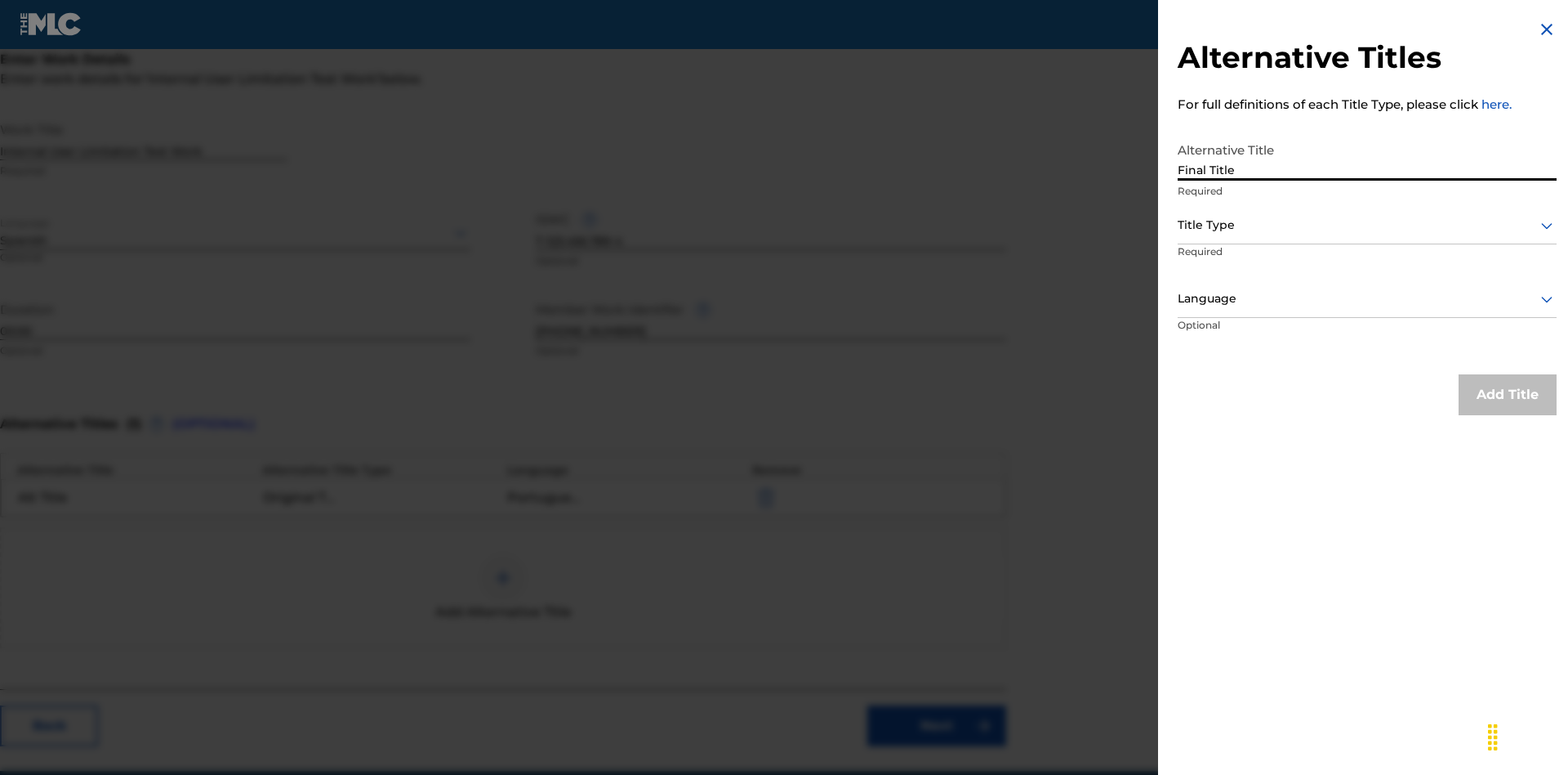
type input "Final Title"
click at [1367, 225] on div at bounding box center [1366, 225] width 379 height 21
click at [1367, 298] on div at bounding box center [1366, 298] width 379 height 21
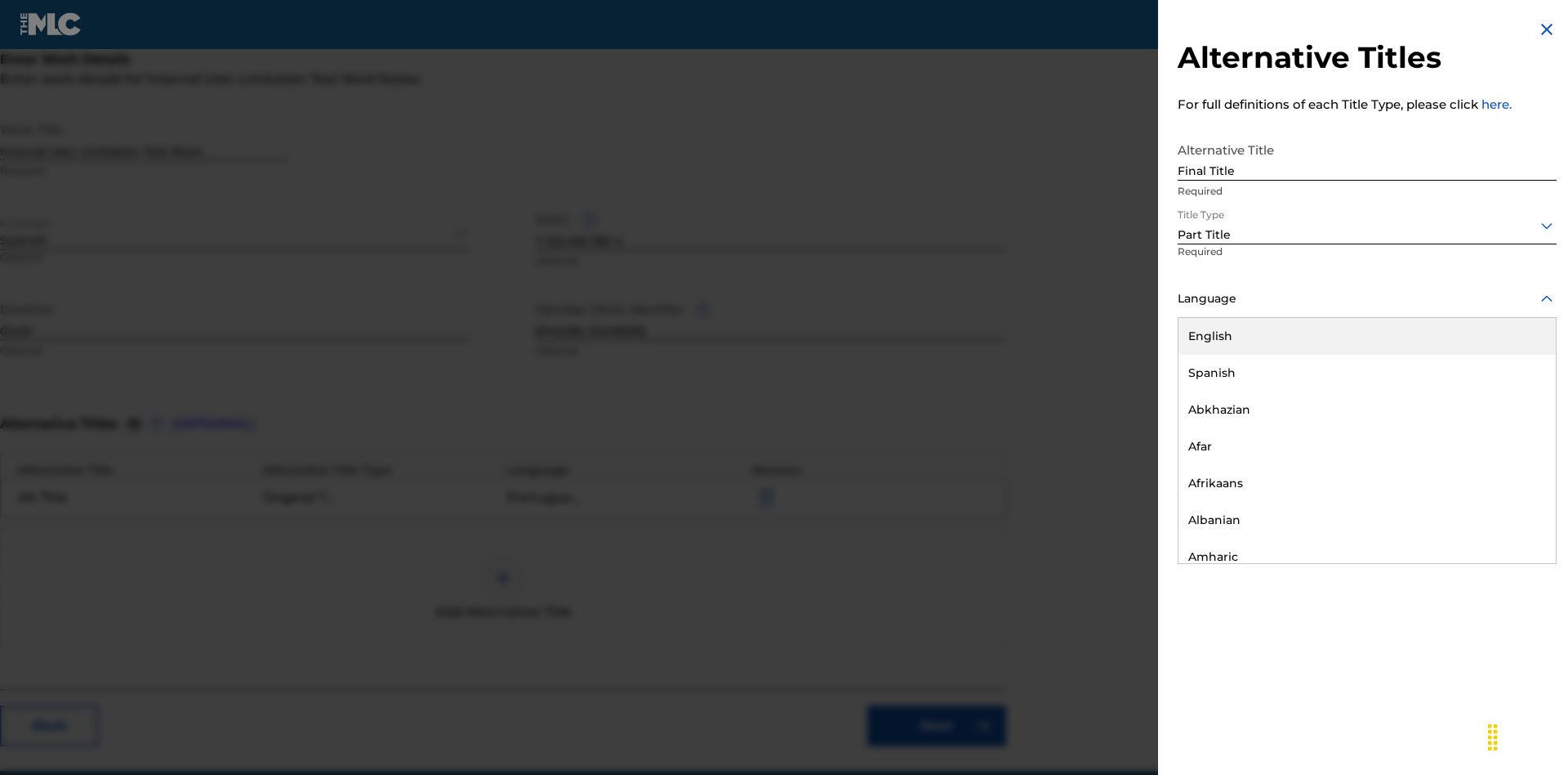
click at [1507, 394] on button "Add Title" at bounding box center [1507, 394] width 98 height 41
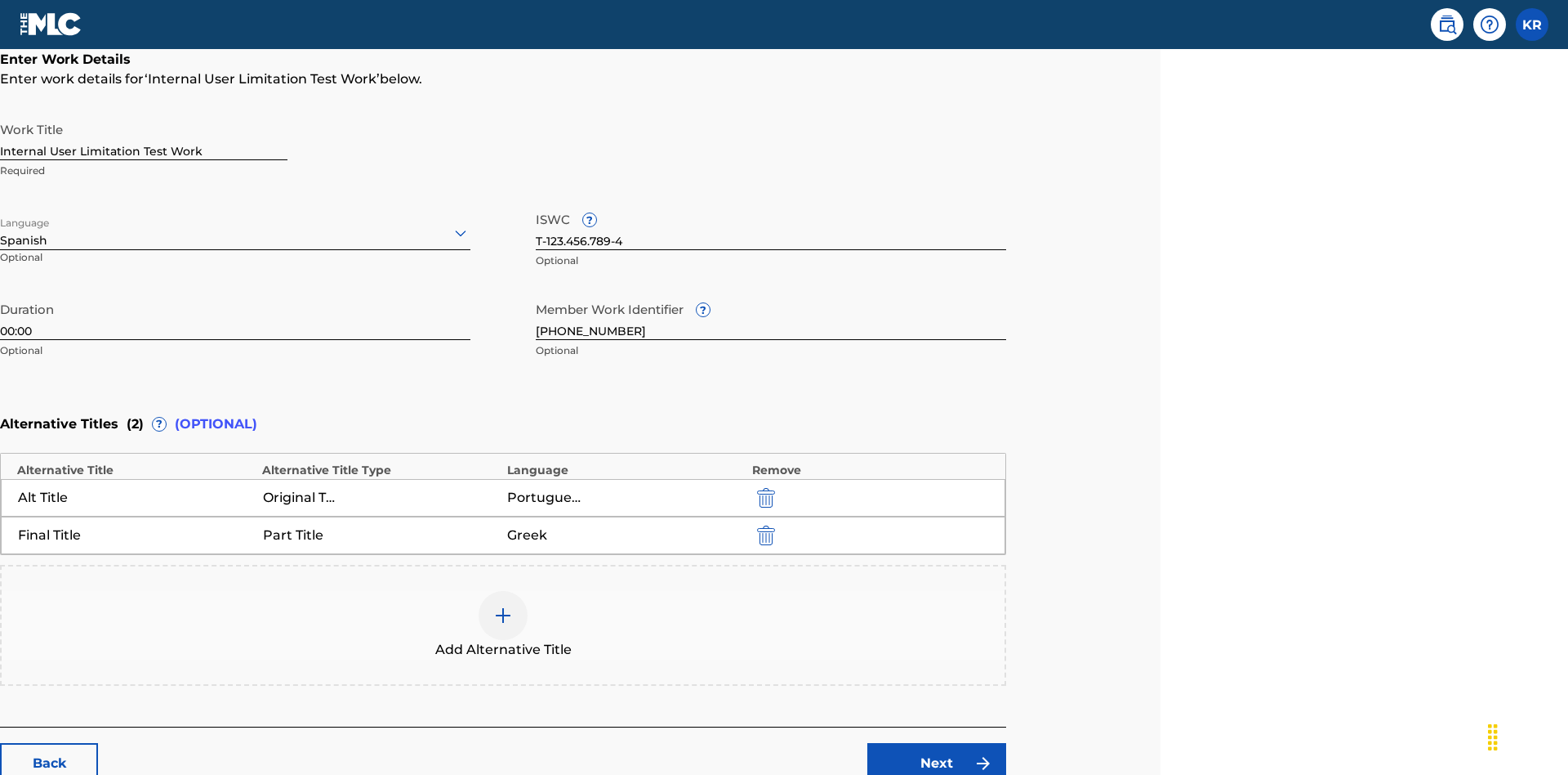
click at [937, 743] on link "Next" at bounding box center [937, 763] width 139 height 41
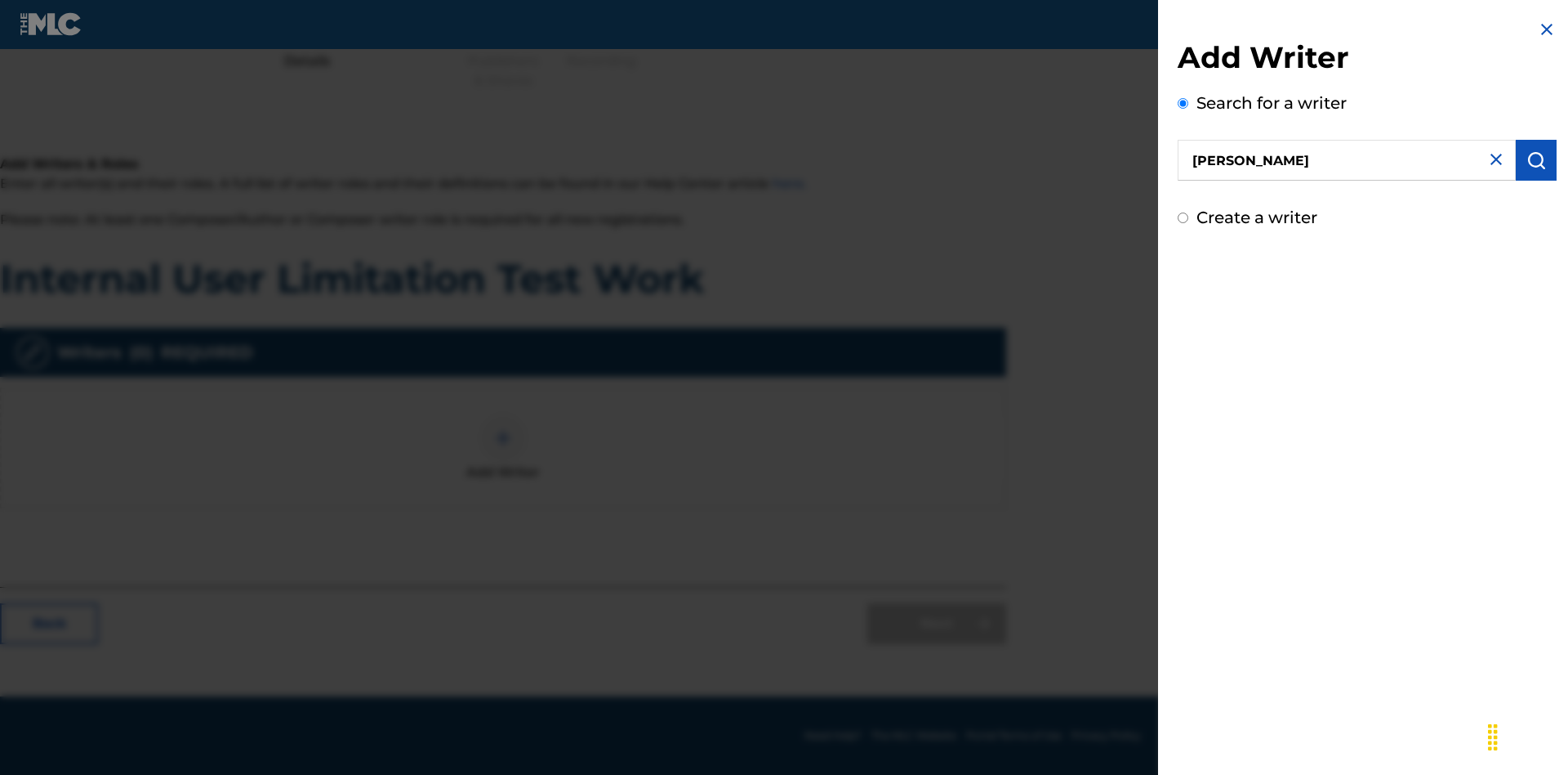
click at [1536, 160] on img "submit" at bounding box center [1536, 160] width 20 height 20
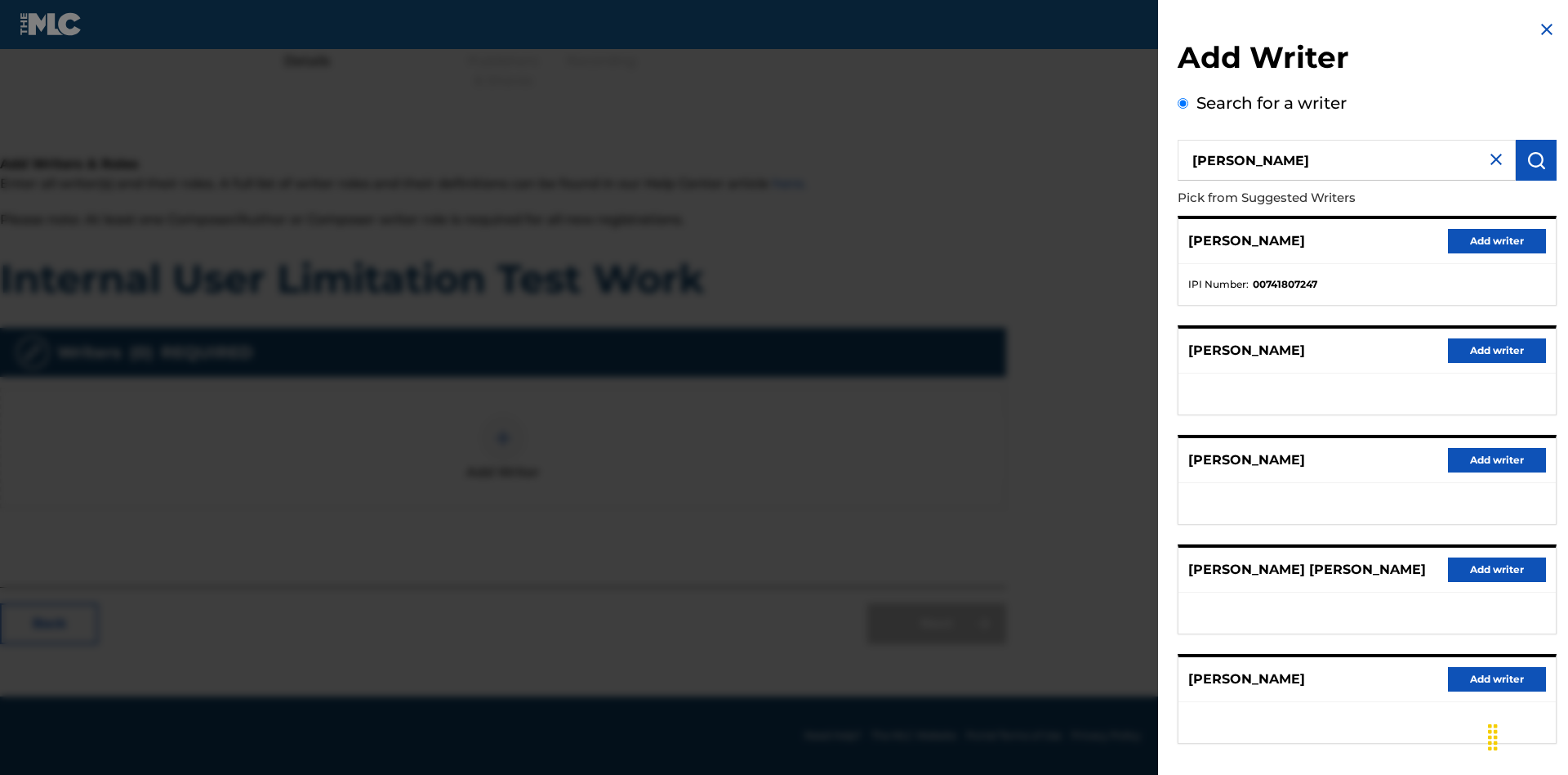
click at [1497, 240] on button "Add writer" at bounding box center [1496, 241] width 98 height 25
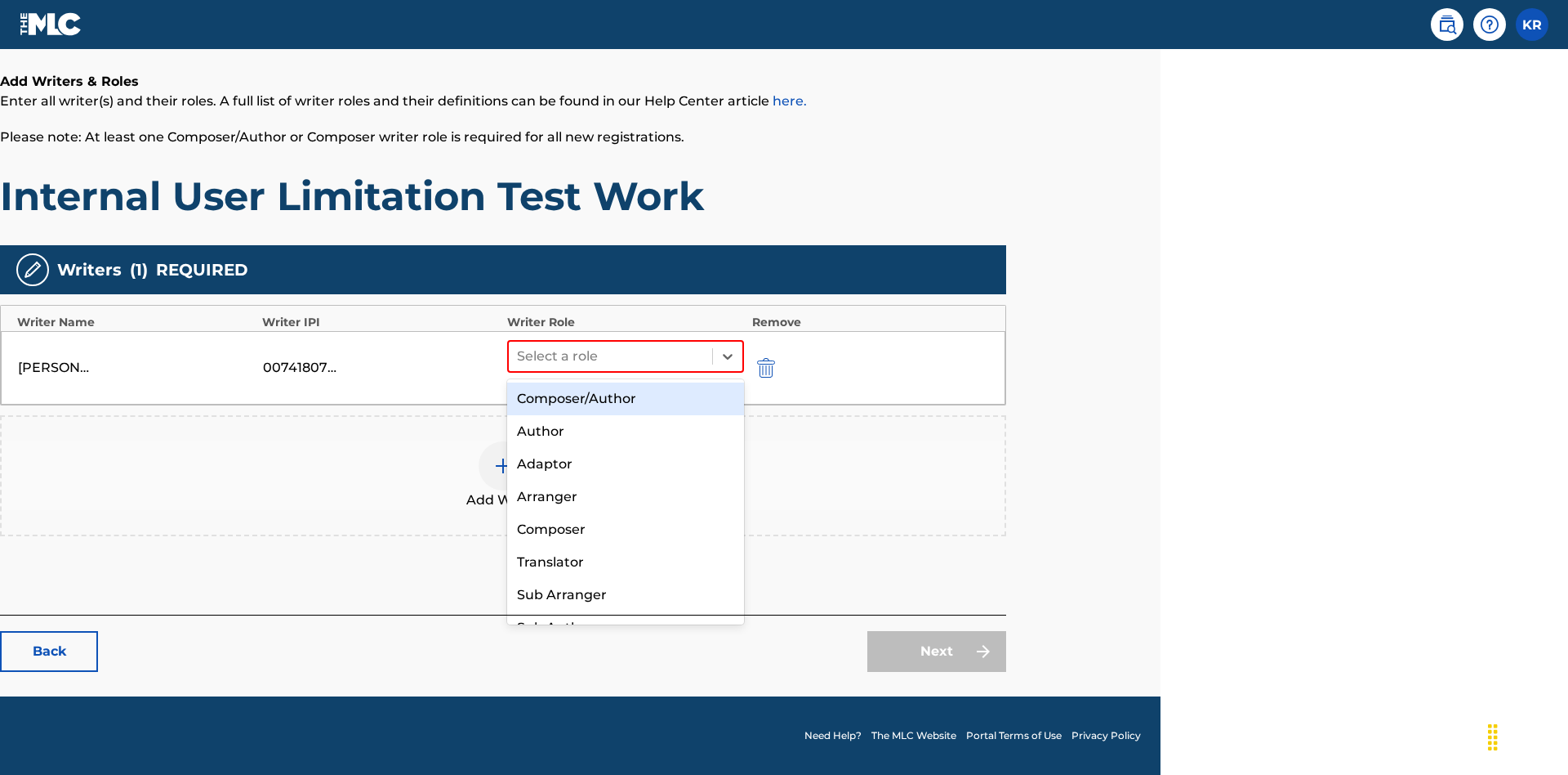
click at [624, 528] on div "Composer" at bounding box center [625, 529] width 237 height 33
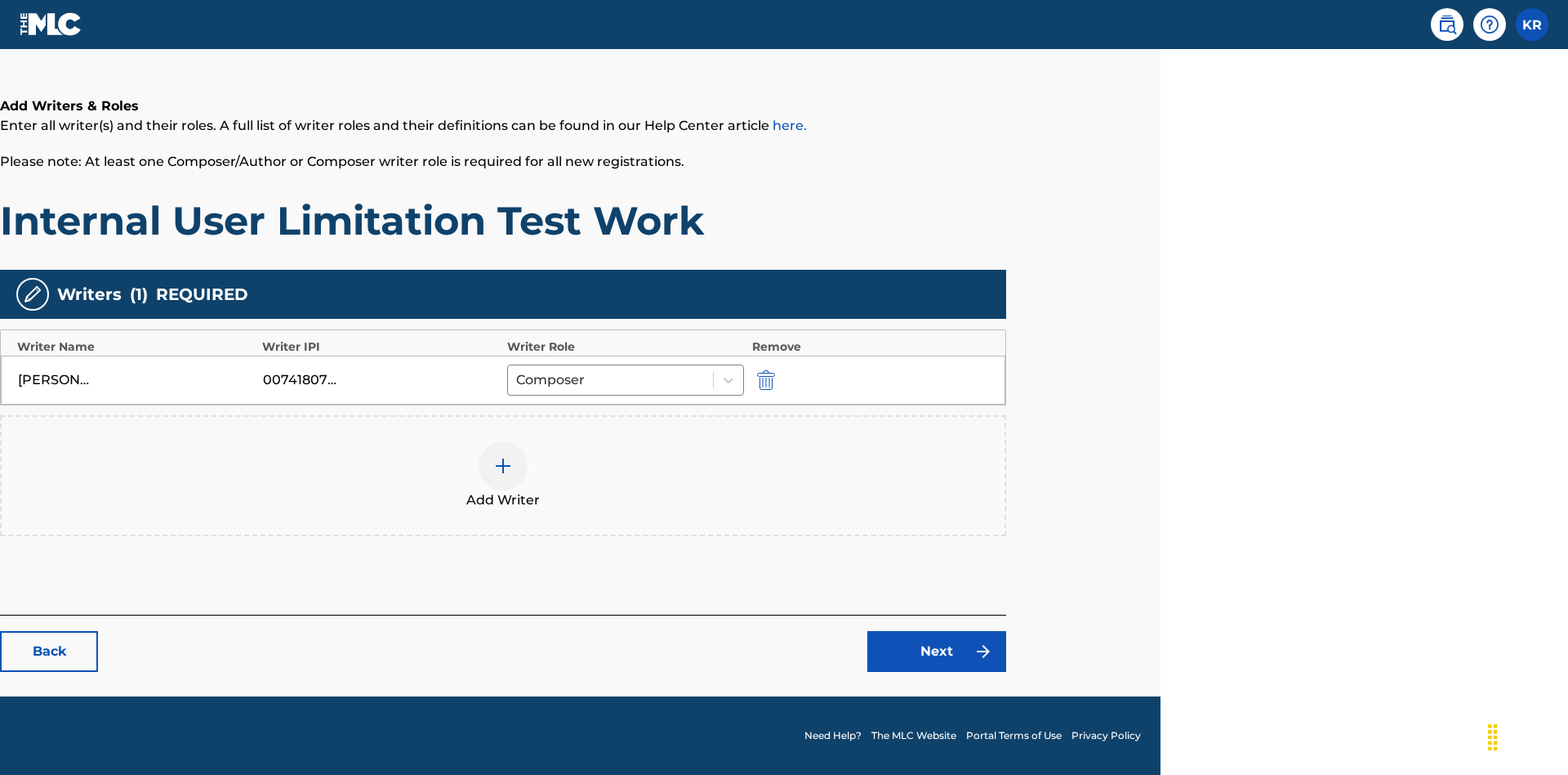
click at [937, 652] on link "Next" at bounding box center [937, 651] width 139 height 41
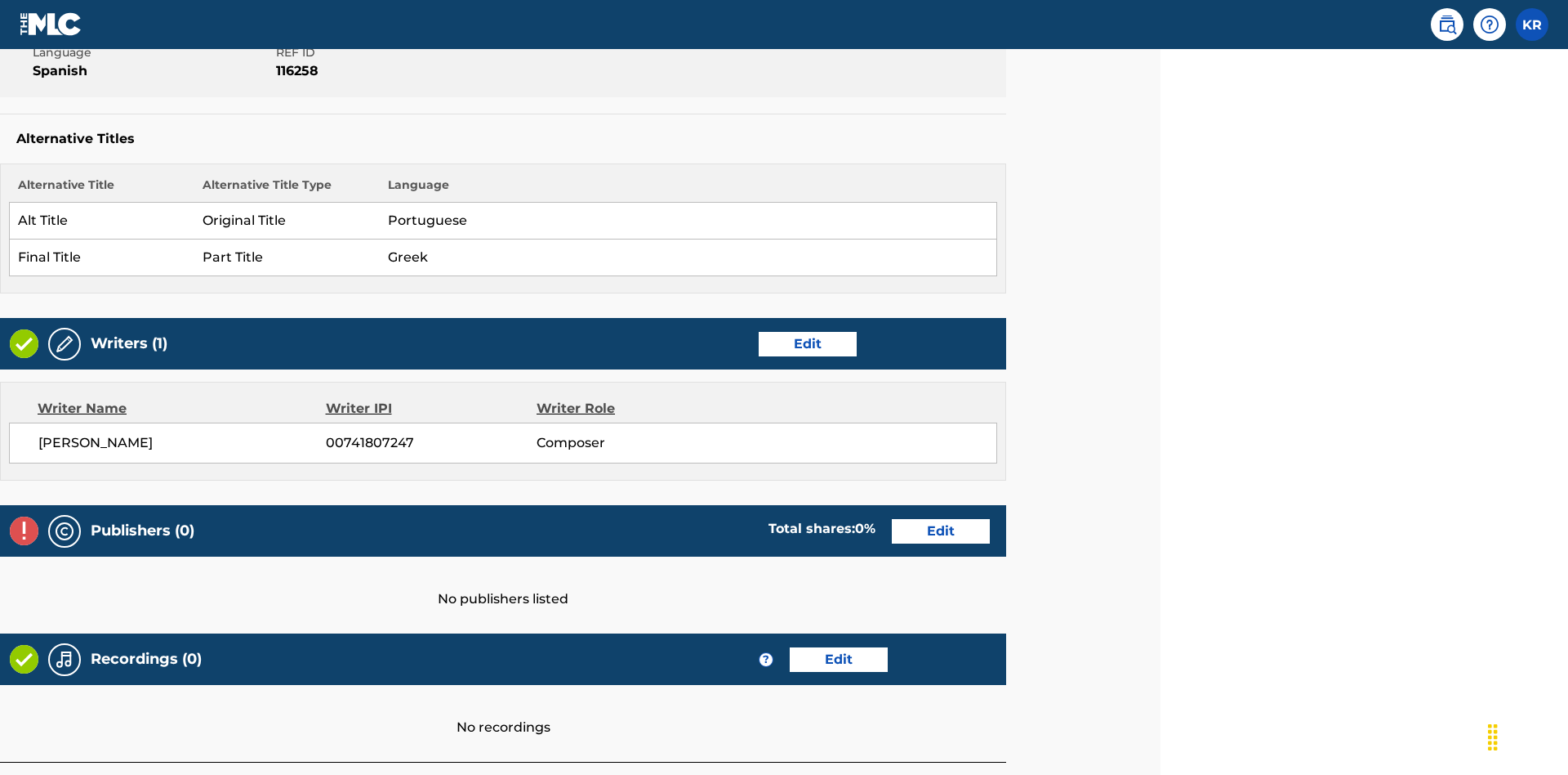
click at [941, 519] on link "Edit" at bounding box center [941, 531] width 98 height 25
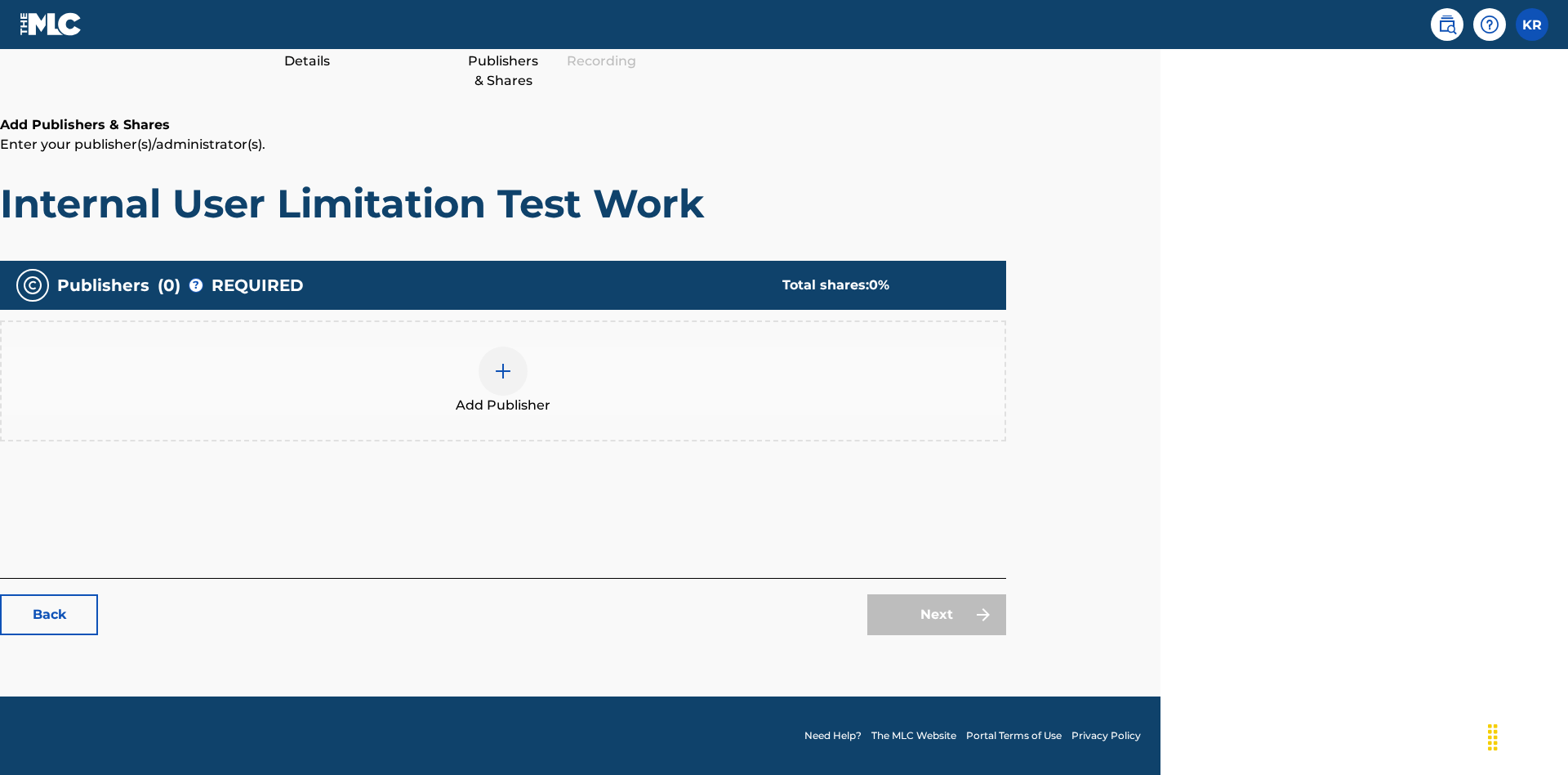
click at [503, 370] on img at bounding box center [503, 371] width 20 height 20
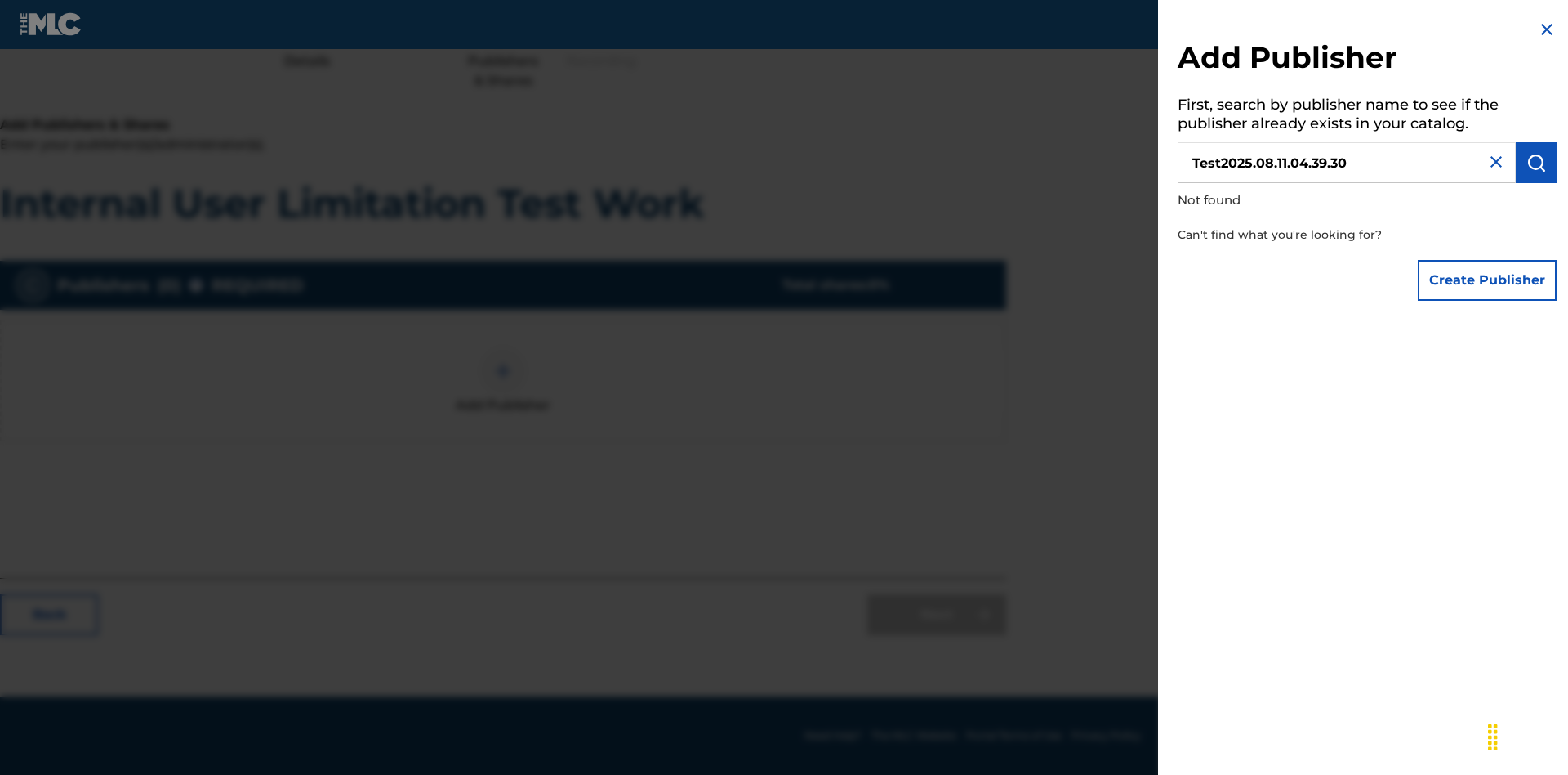
click at [1488, 280] on button "Create Publisher" at bounding box center [1487, 280] width 139 height 41
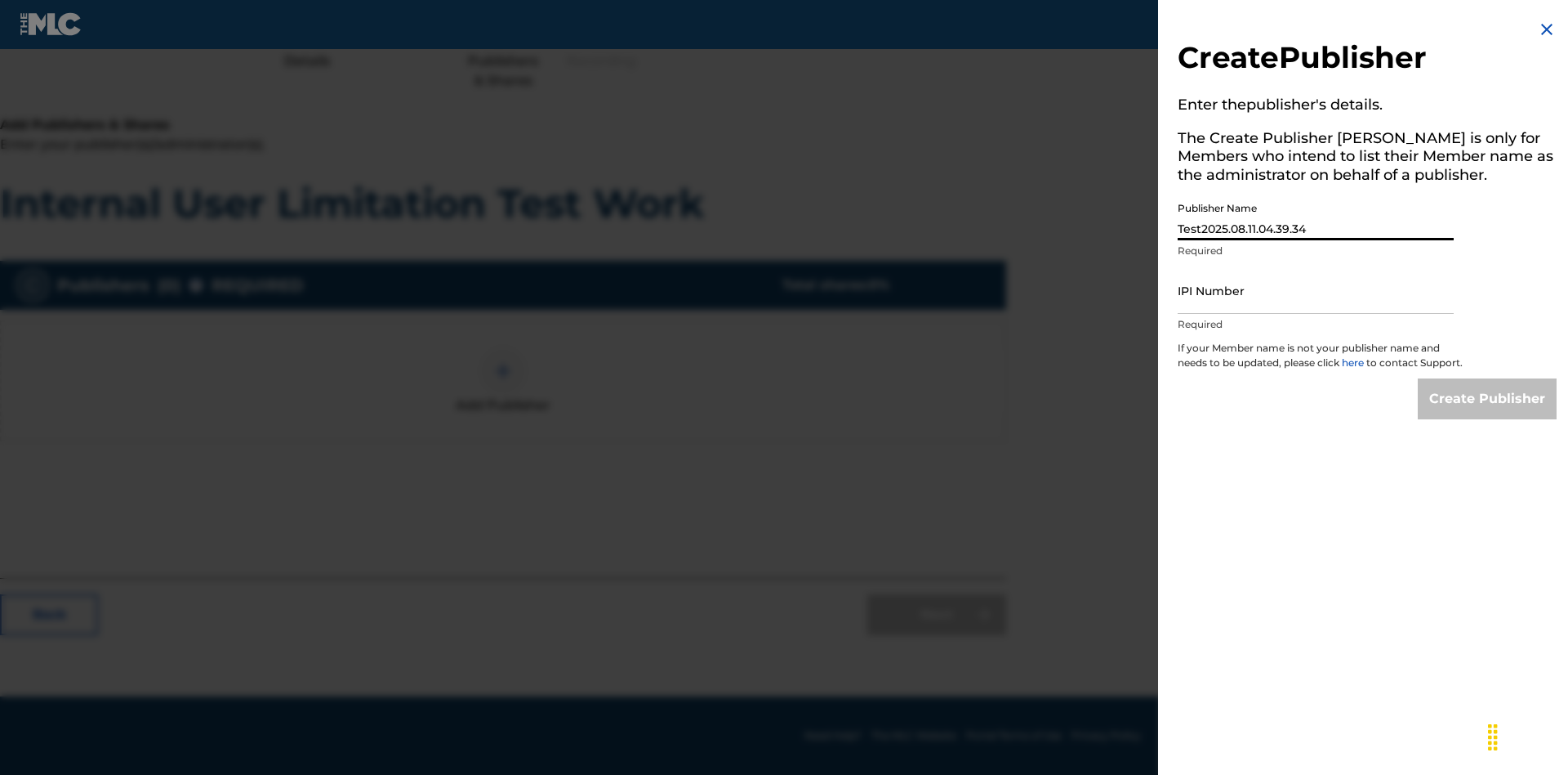
click at [1315, 291] on input "IPI Number" at bounding box center [1315, 291] width 276 height 47
click at [1488, 414] on input "Create Publisher" at bounding box center [1487, 398] width 139 height 41
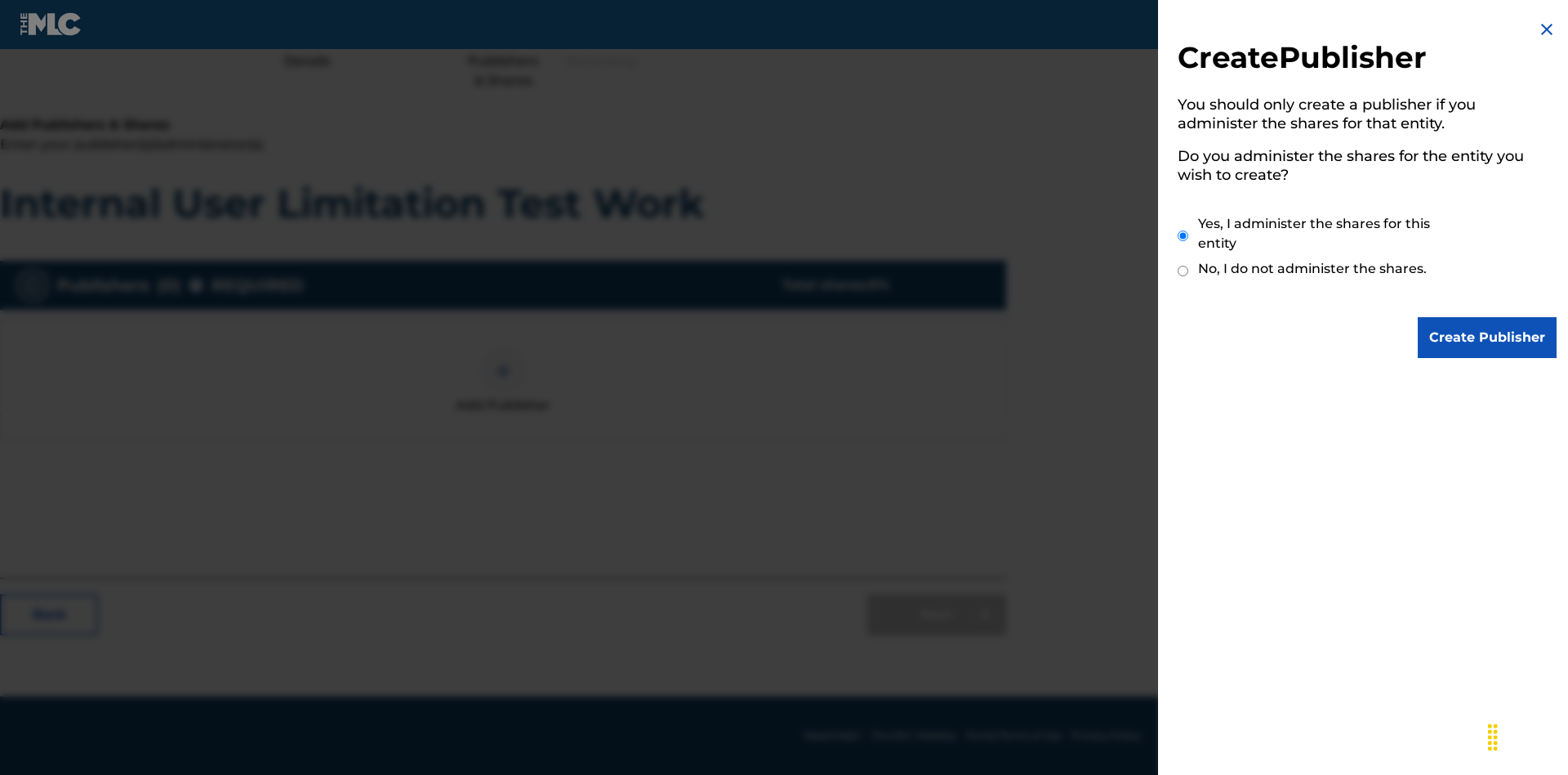
click at [1183, 236] on input "Yes, I administer the shares for this entity" at bounding box center [1182, 235] width 11 height 35
click at [1488, 337] on input "Create Publisher" at bounding box center [1487, 337] width 139 height 41
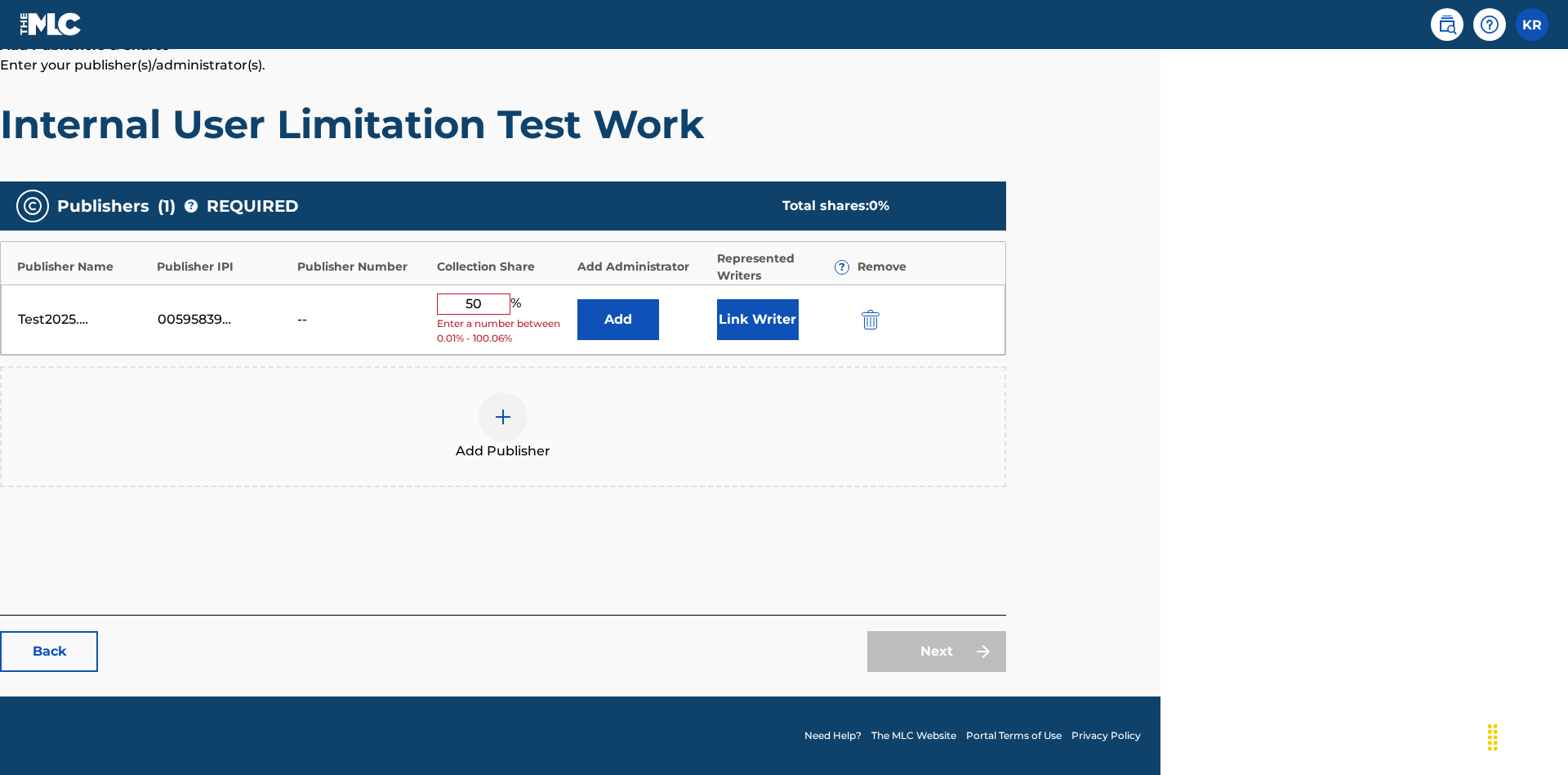
scroll to position [273, 408]
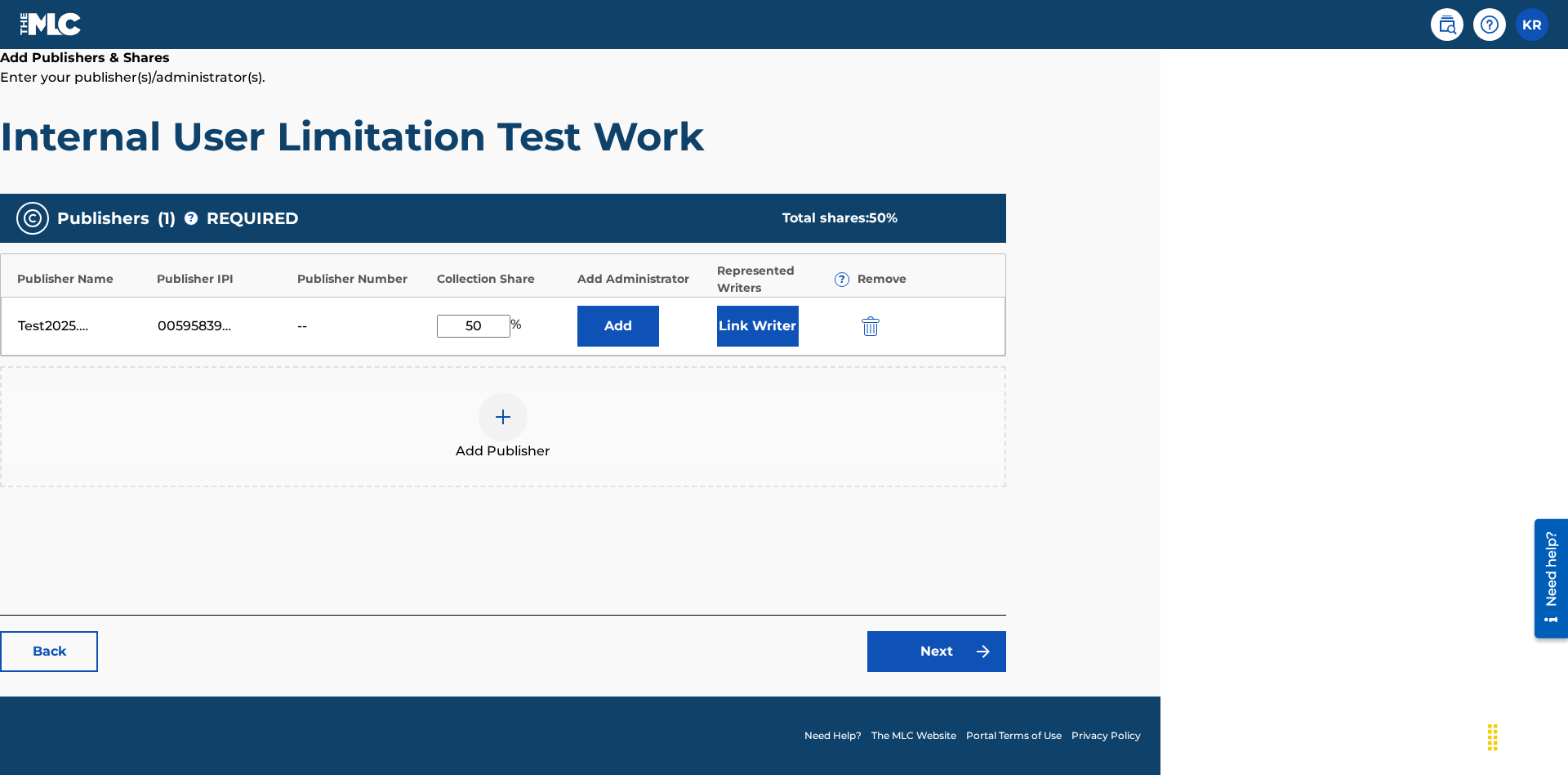
type input "50"
click at [757, 325] on button "Link Writer" at bounding box center [758, 325] width 82 height 41
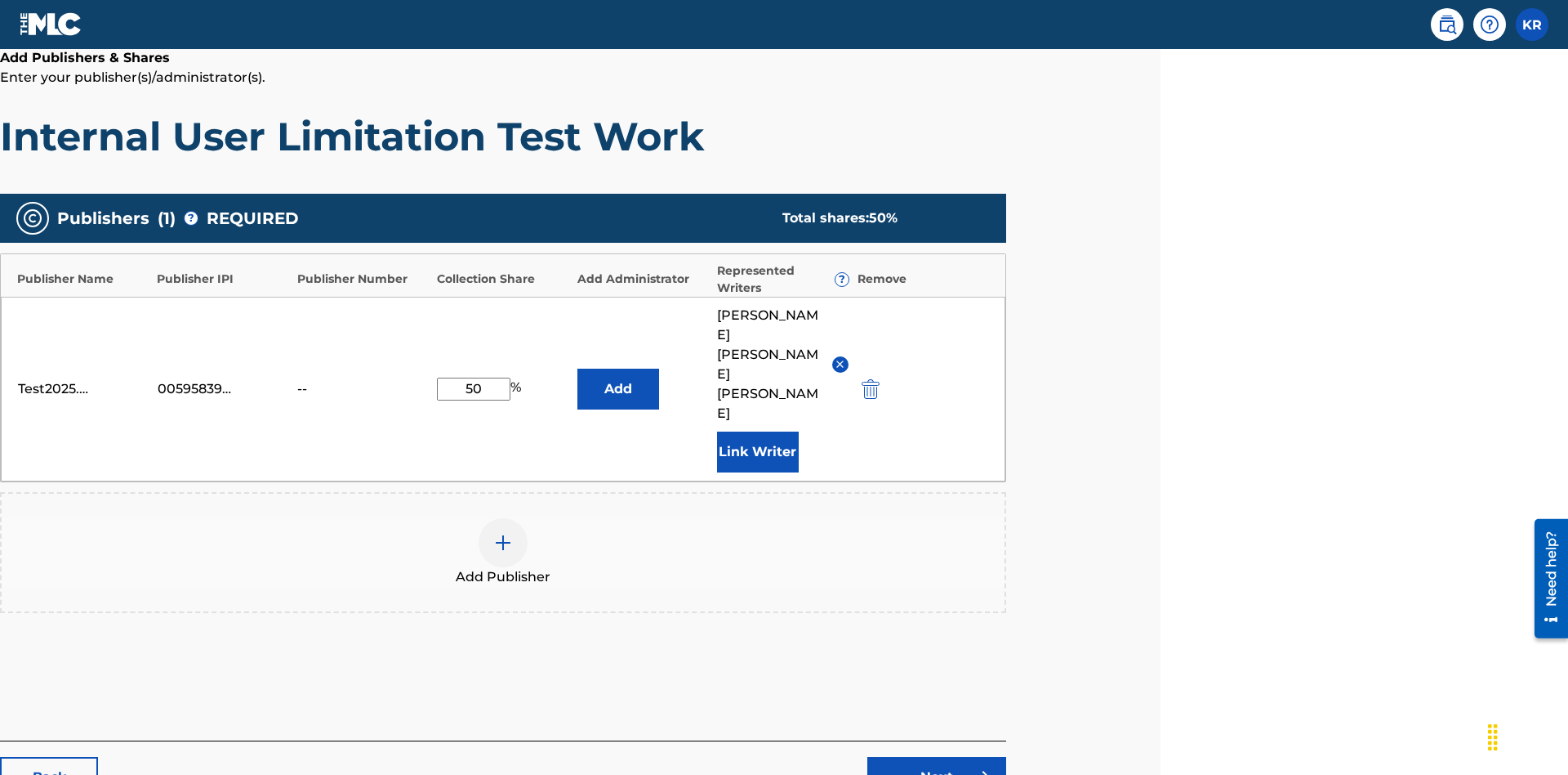
click at [757, 432] on button "Link Writer" at bounding box center [758, 452] width 82 height 41
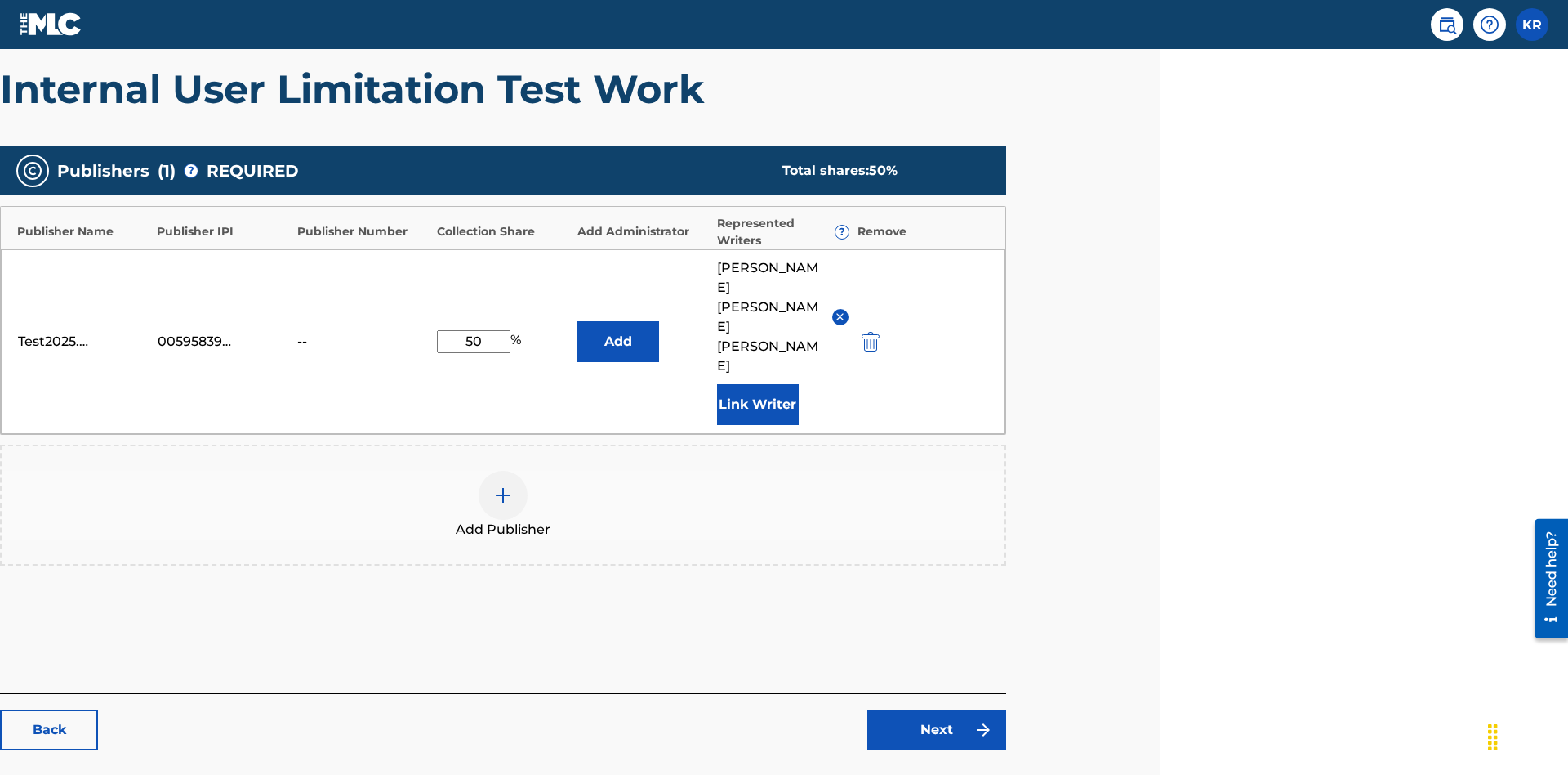
click at [617, 321] on button "Add" at bounding box center [618, 341] width 82 height 41
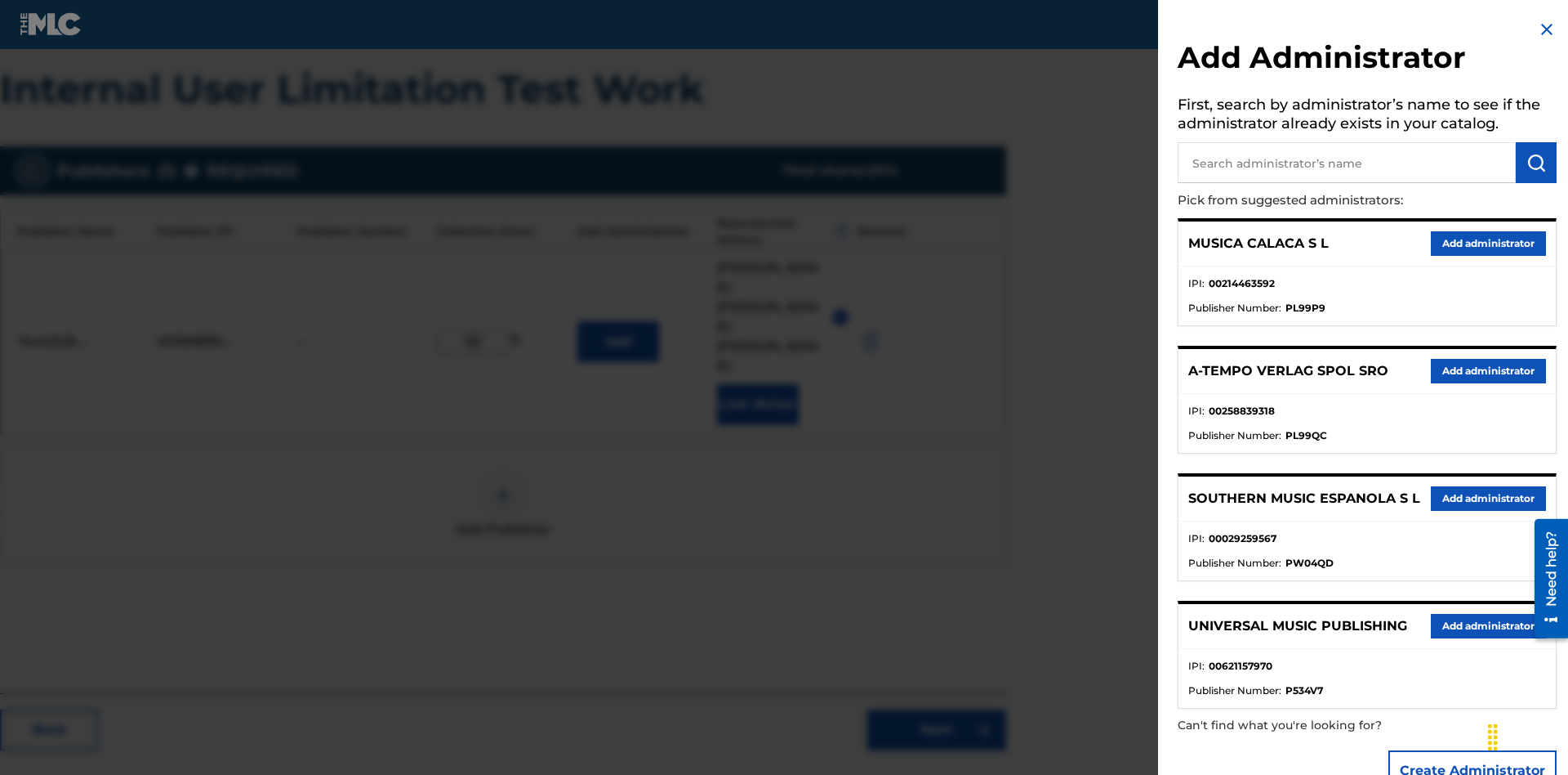
click at [1346, 162] on input "text" at bounding box center [1346, 162] width 338 height 41
type input "Test2025.08.11.04.39.56"
click at [1536, 162] on img "submit" at bounding box center [1536, 163] width 20 height 20
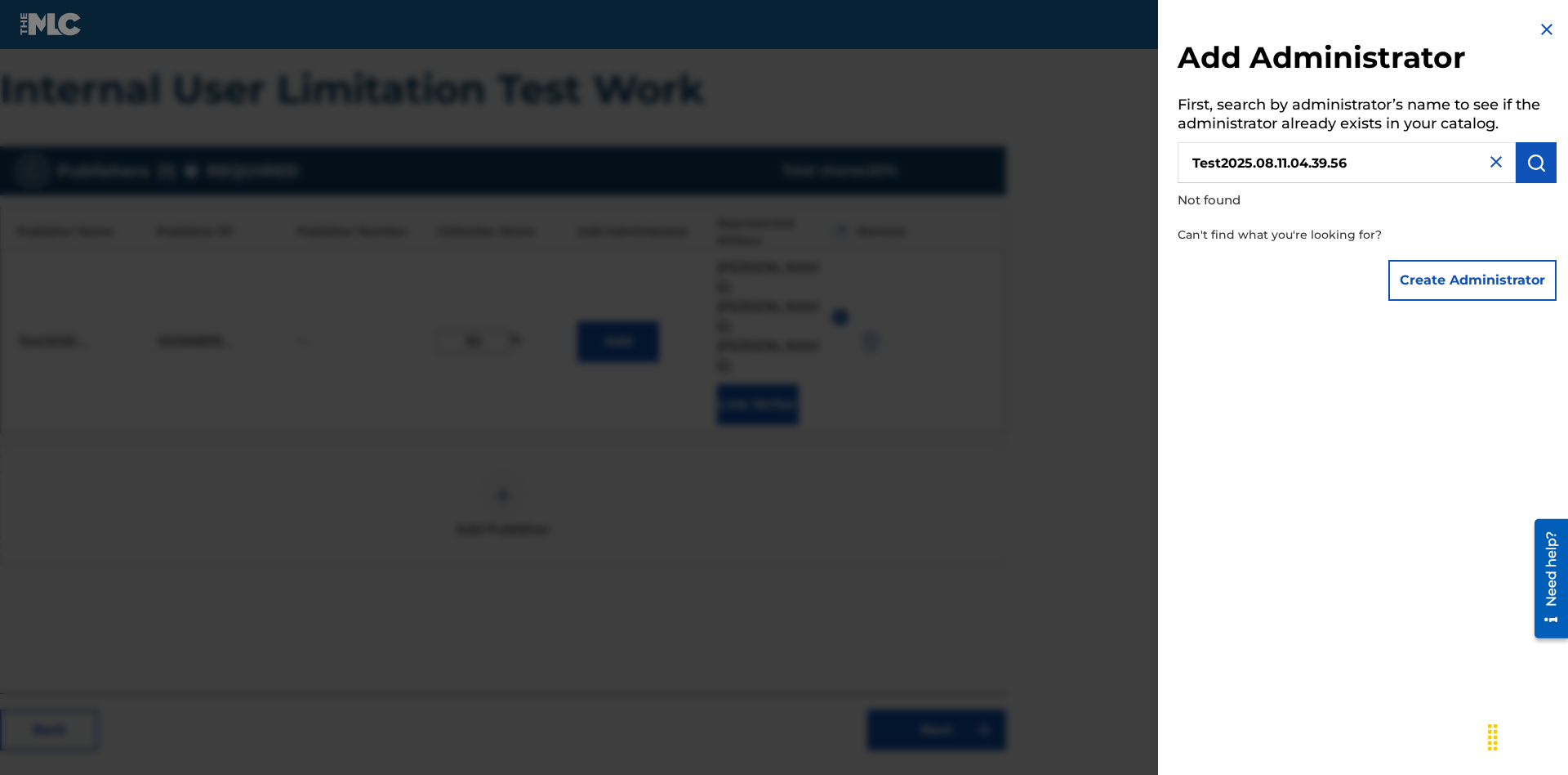
click at [1474, 280] on button "Create Administrator" at bounding box center [1472, 280] width 168 height 41
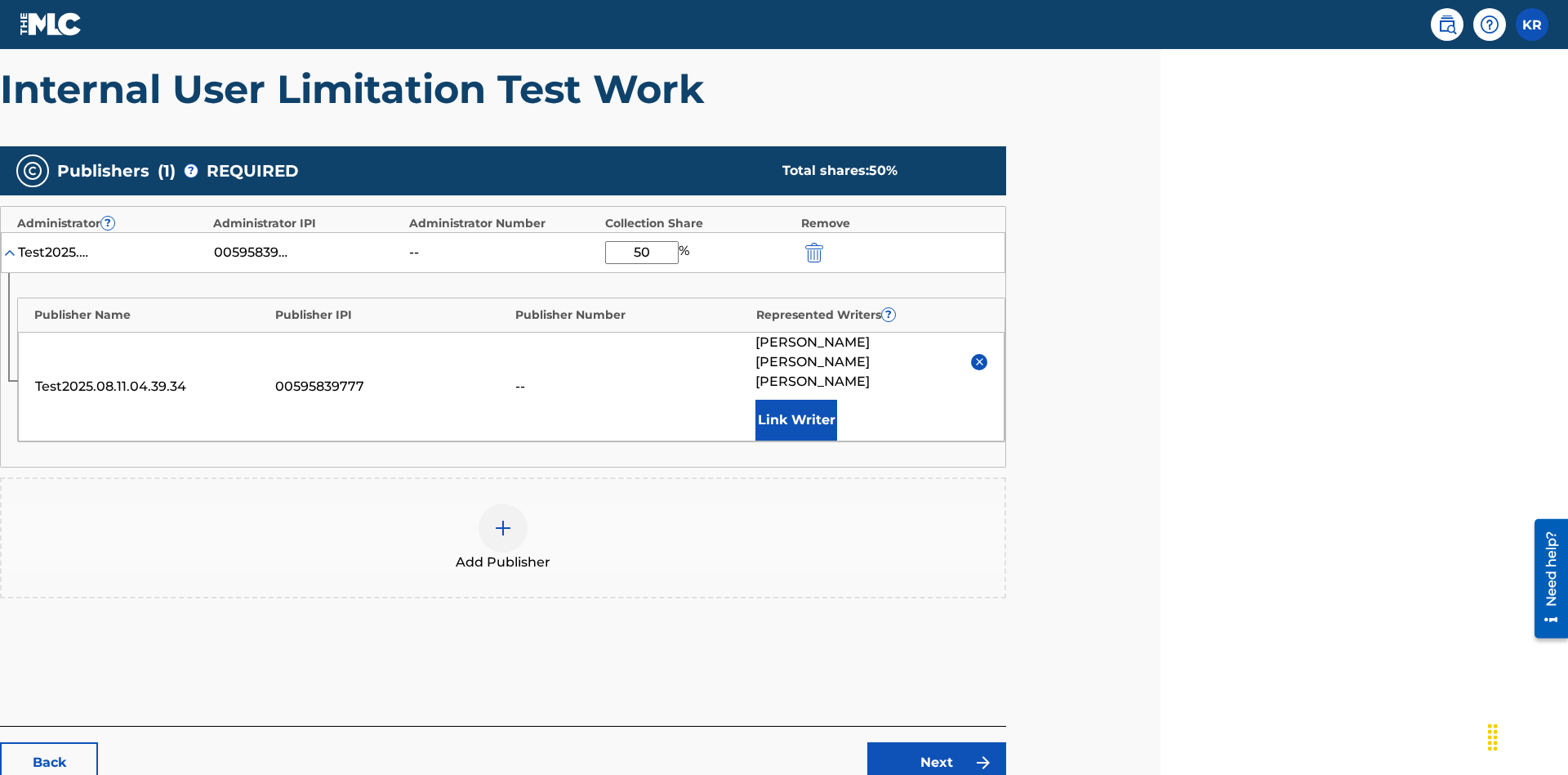
click at [937, 742] on link "Next" at bounding box center [937, 762] width 139 height 41
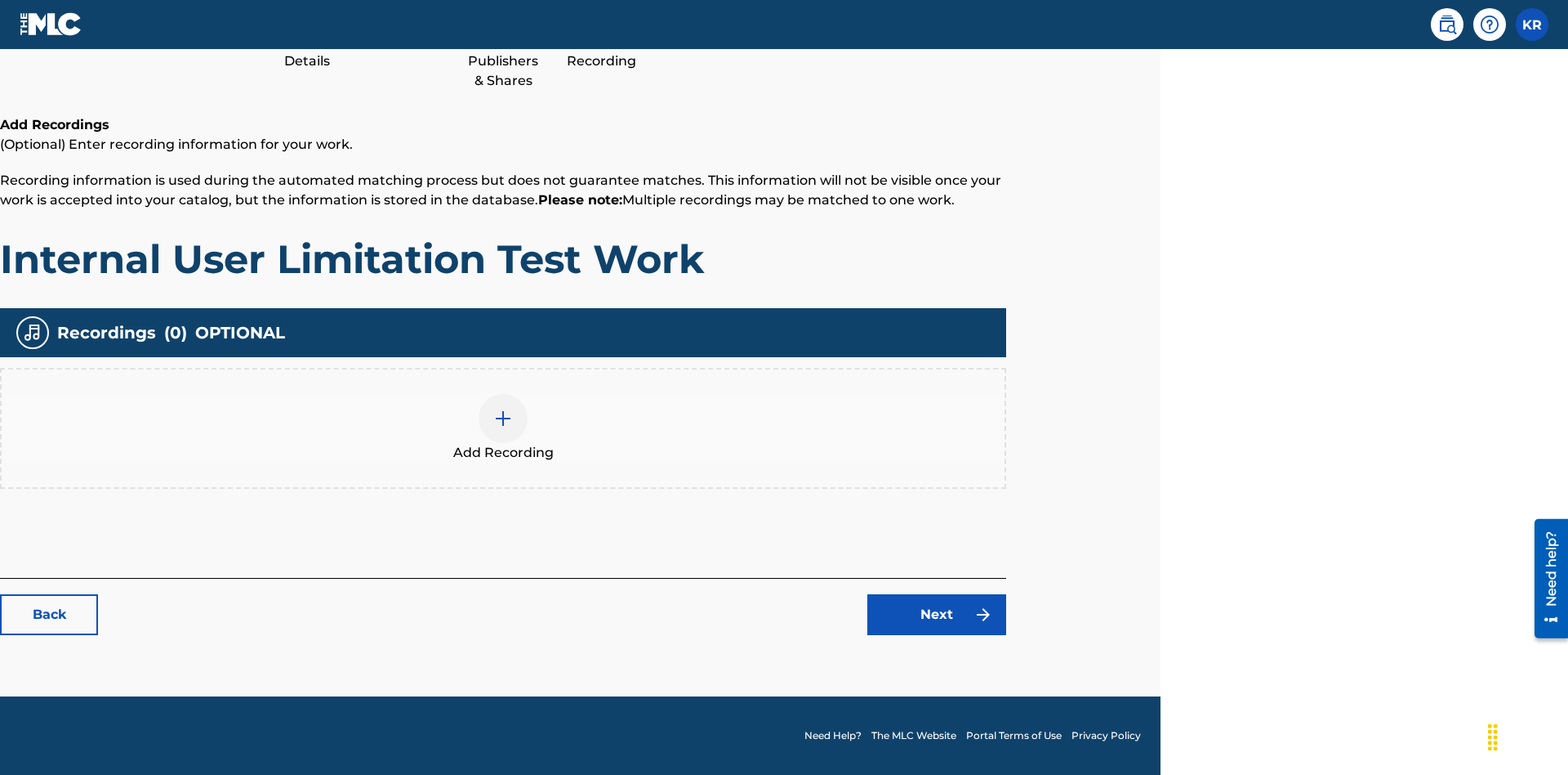
click at [503, 428] on img at bounding box center [503, 419] width 20 height 20
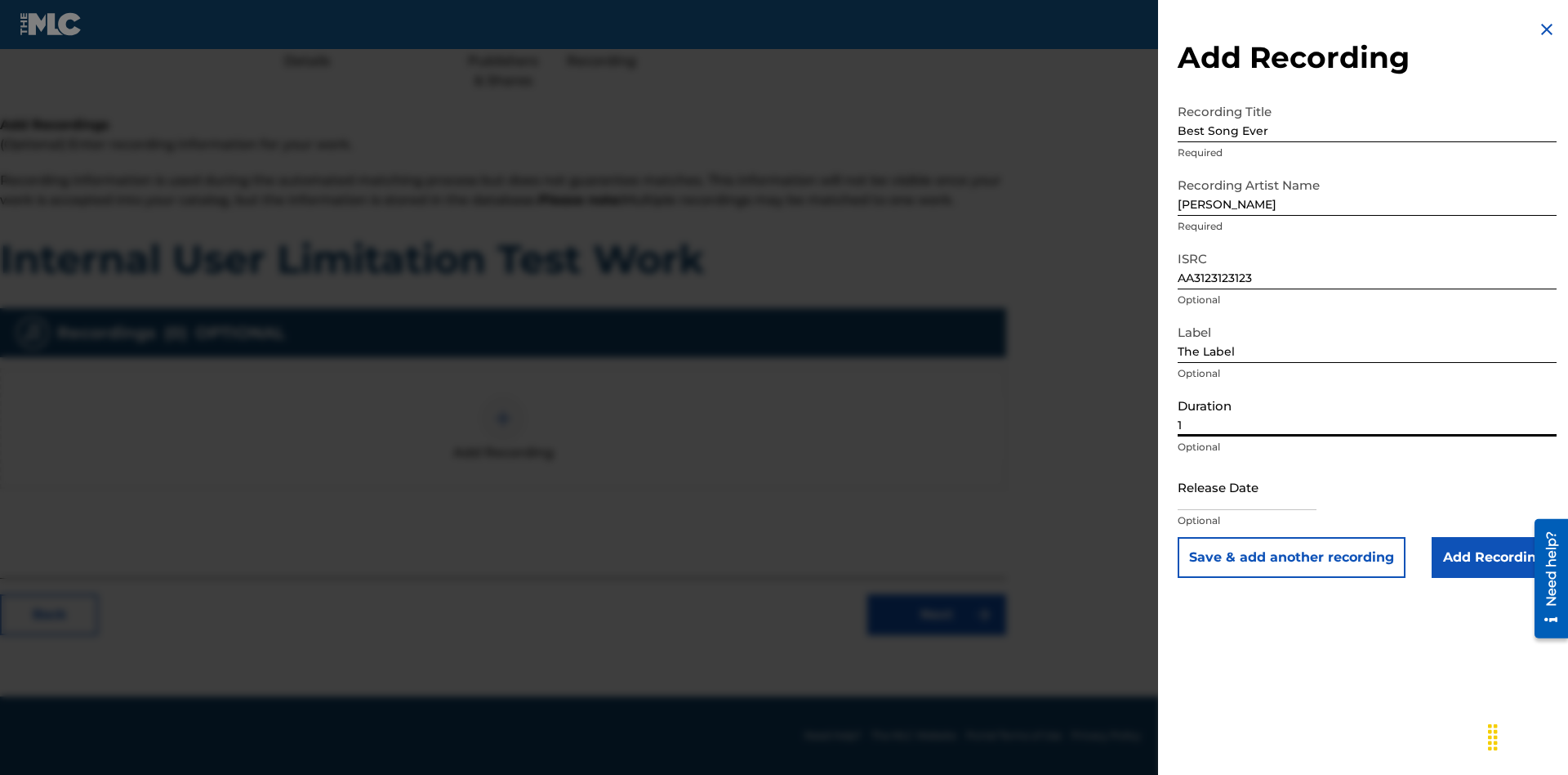
click at [1367, 413] on input "1" at bounding box center [1366, 413] width 379 height 47
click at [1260, 487] on input "text" at bounding box center [1247, 486] width 139 height 47
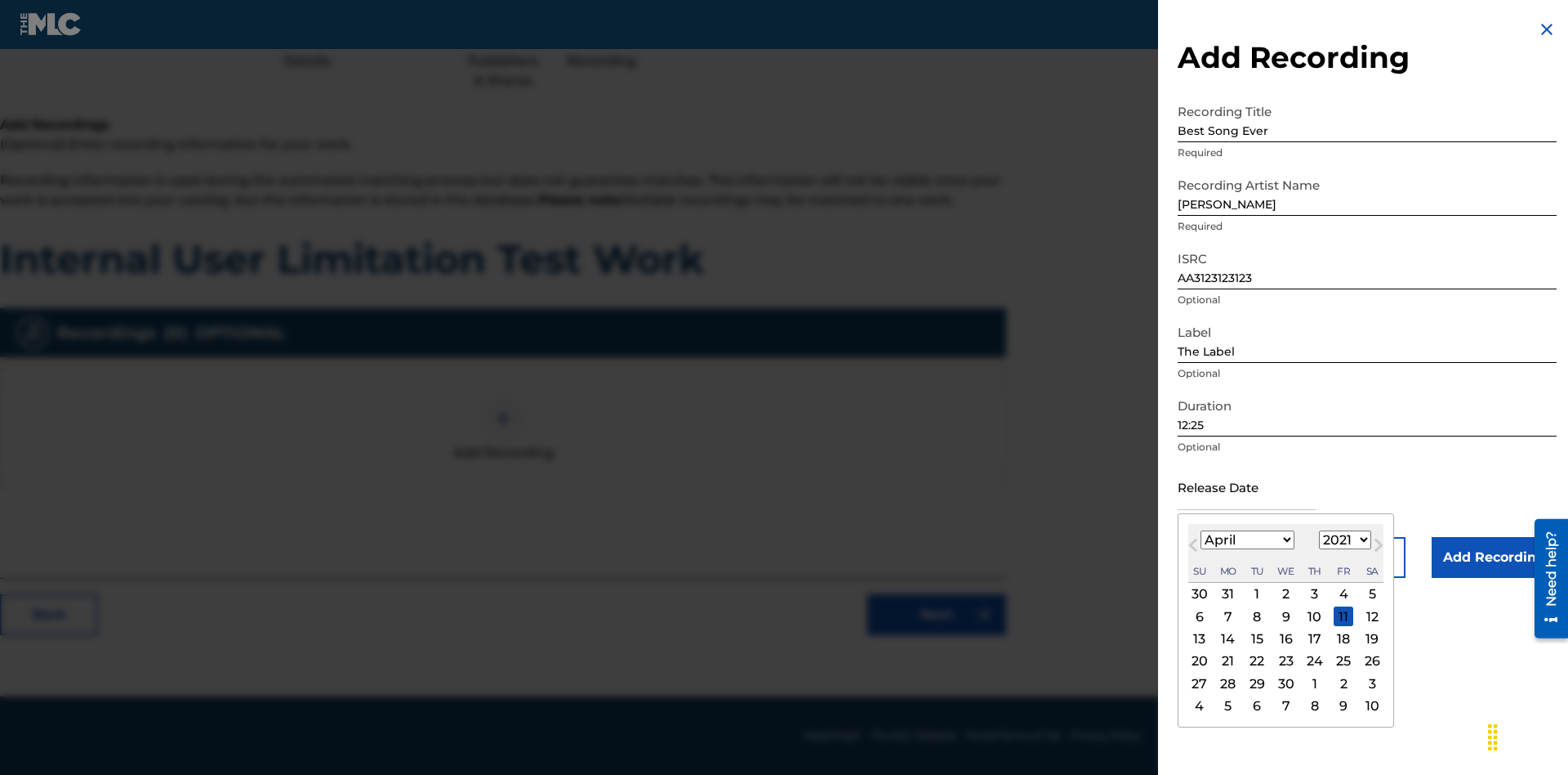
click at [1342, 540] on select "1900 1901 1902 1903 1904 1905 1906 1907 1908 1909 1910 1911 1912 1913 1914 1915…" at bounding box center [1344, 539] width 53 height 19
click at [1493, 557] on input "Add Recording" at bounding box center [1494, 557] width 125 height 41
click at [937, 635] on link "Next" at bounding box center [937, 614] width 139 height 41
